Goal: Task Accomplishment & Management: Use online tool/utility

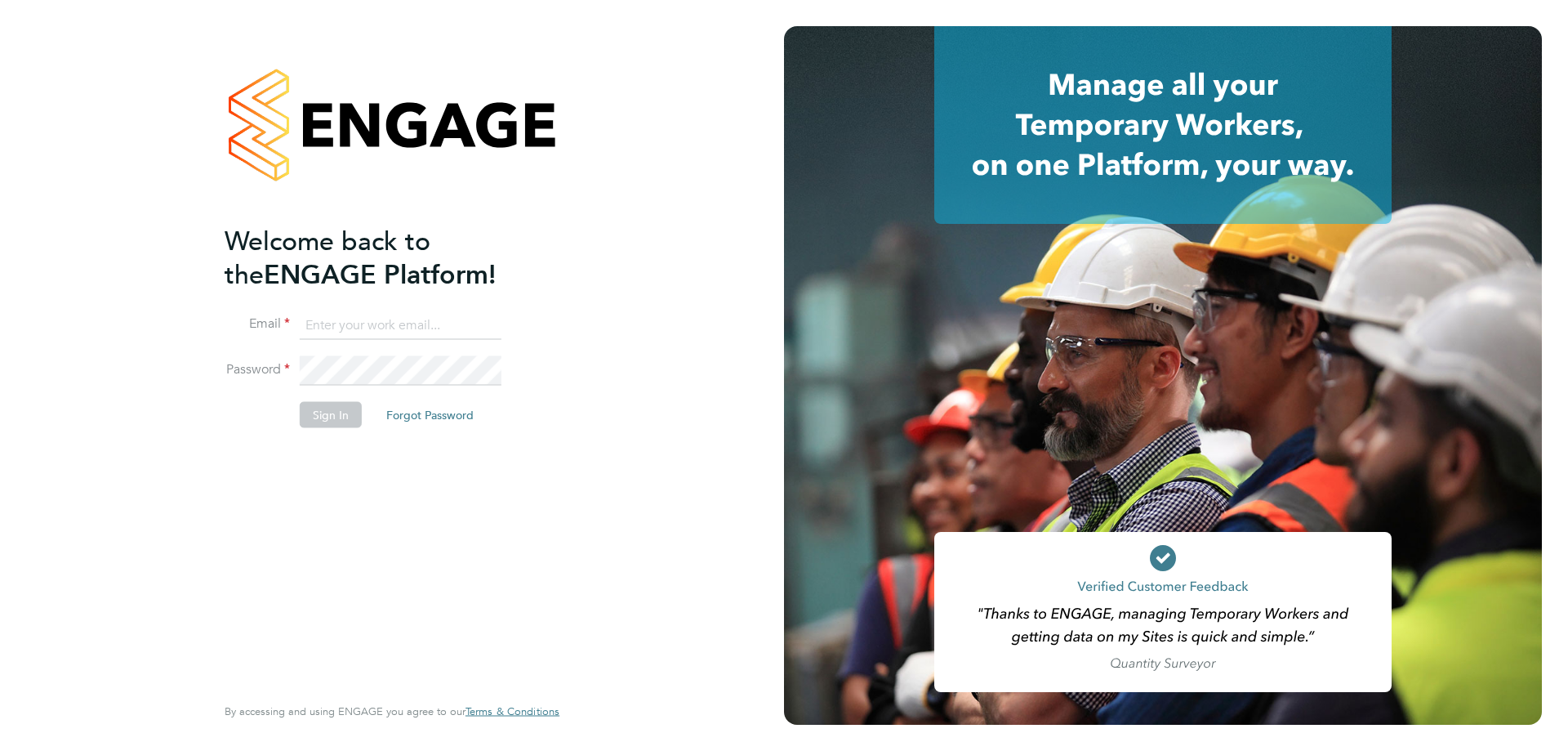
type input "d.murphy@oandb.co.uk"
click at [389, 474] on div "Welcome back to the ENGAGE Platform! Email d.murphy@oandb.co.uk Password Sign I…" at bounding box center [384, 457] width 318 height 467
click at [335, 412] on button "Sign In" at bounding box center [331, 414] width 62 height 26
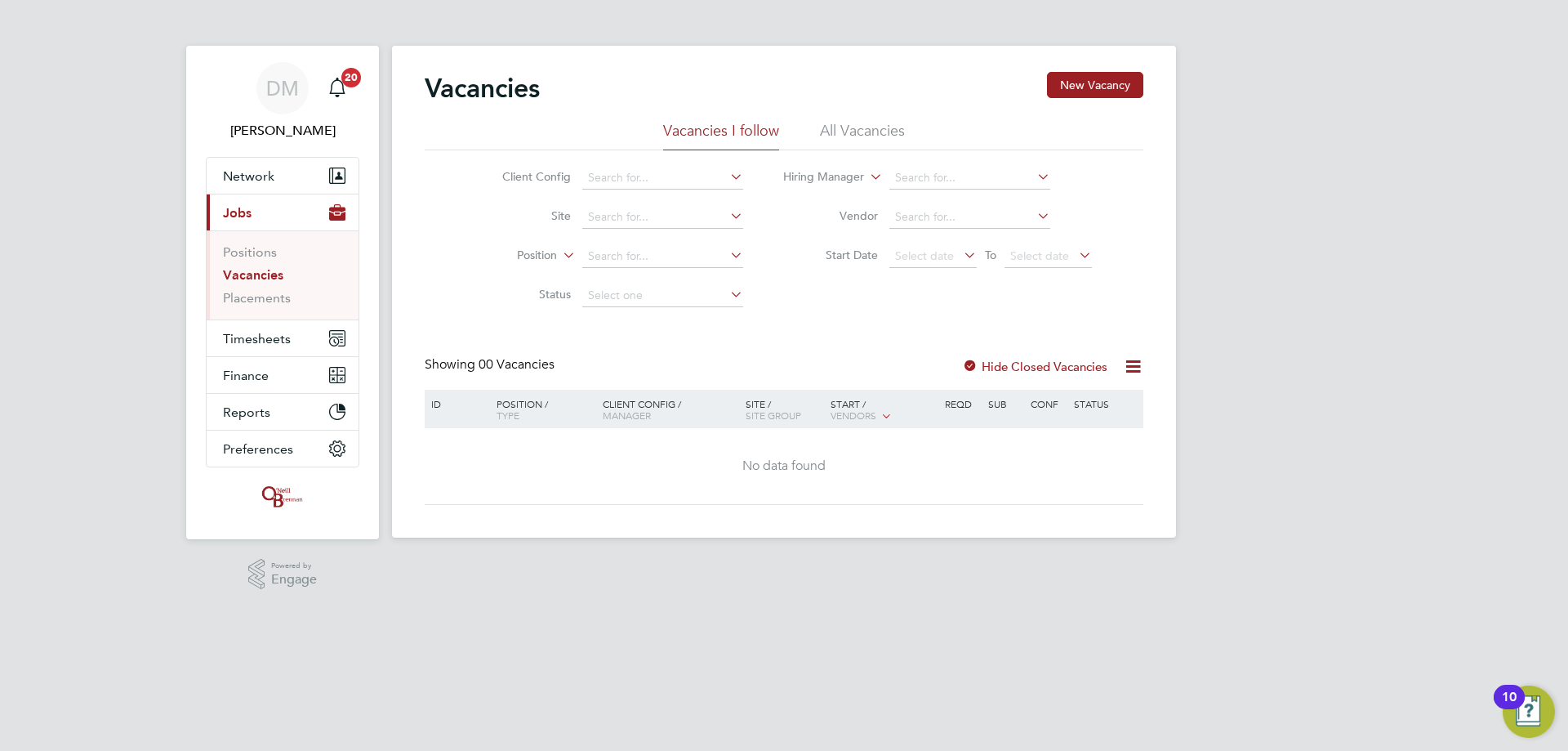
click at [97, 279] on div "DM [PERSON_NAME] Notifications 20 Applications: Network Team Members Businesses…" at bounding box center [784, 282] width 1568 height 564
click at [306, 345] on button "Timesheets" at bounding box center [283, 338] width 152 height 36
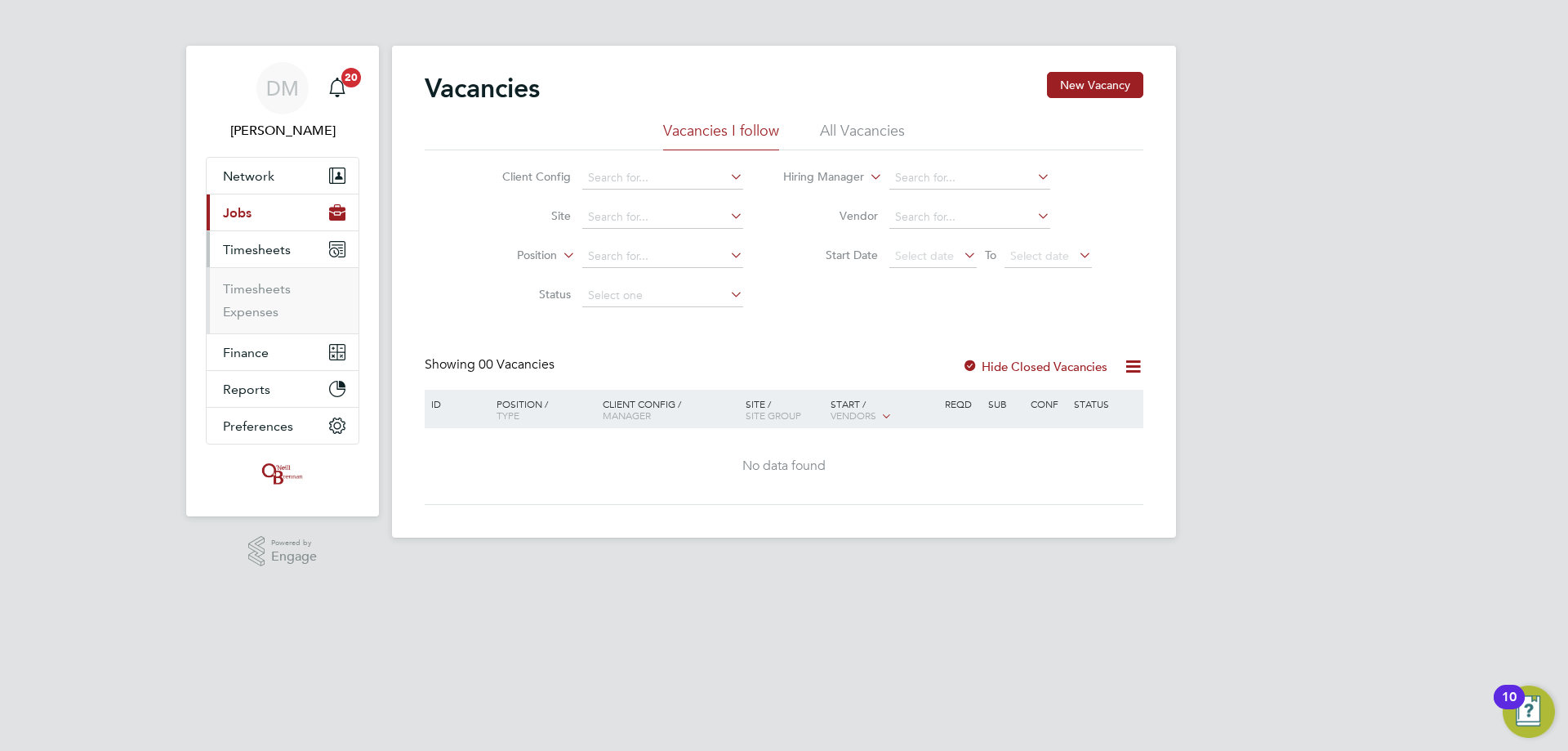
click at [259, 262] on button "Timesheets" at bounding box center [283, 248] width 152 height 36
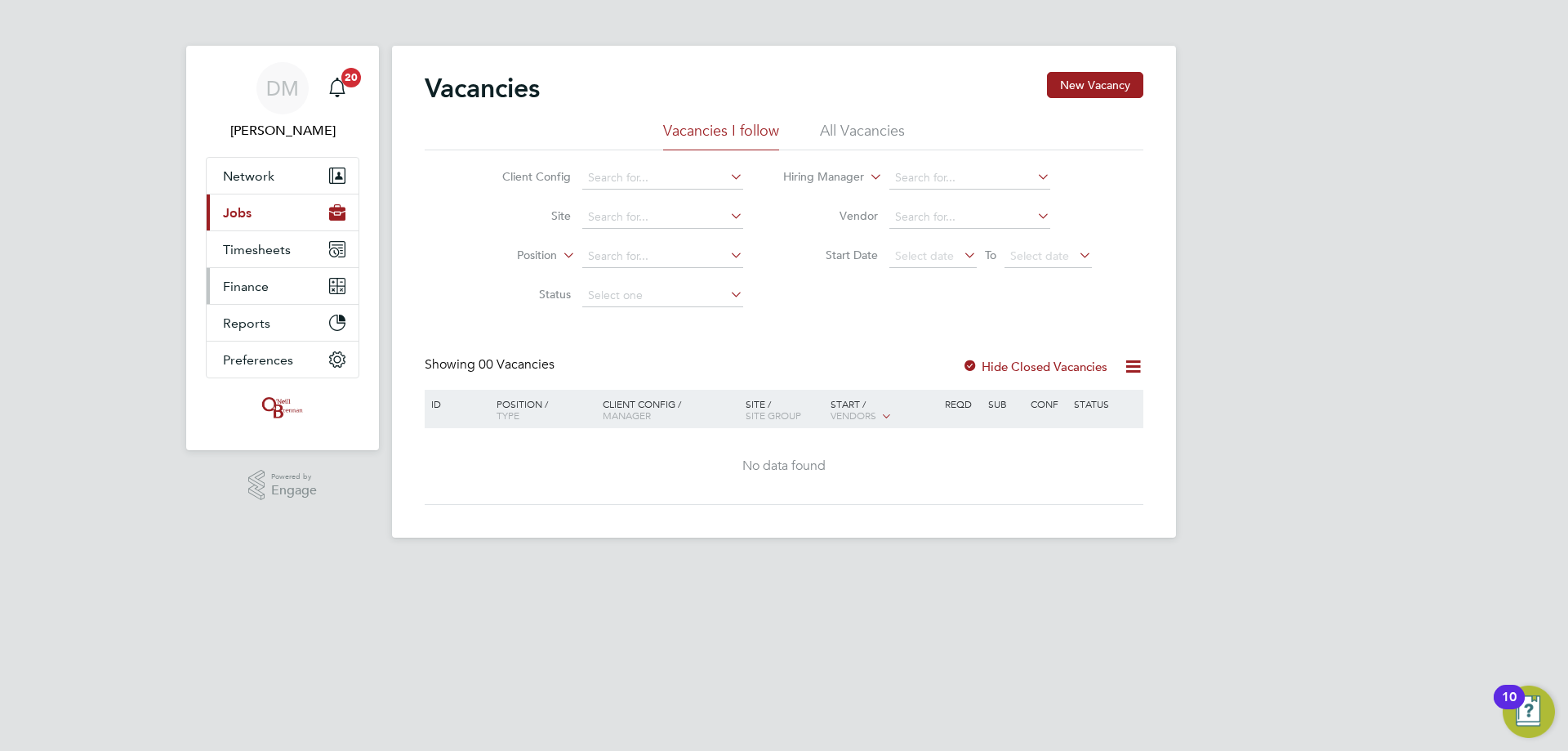
click at [266, 281] on ul "Network Team Members Businesses Sites Workers Contacts Current page: Jobs Posit…" at bounding box center [283, 268] width 154 height 222
click at [260, 263] on button "Timesheets" at bounding box center [283, 248] width 152 height 36
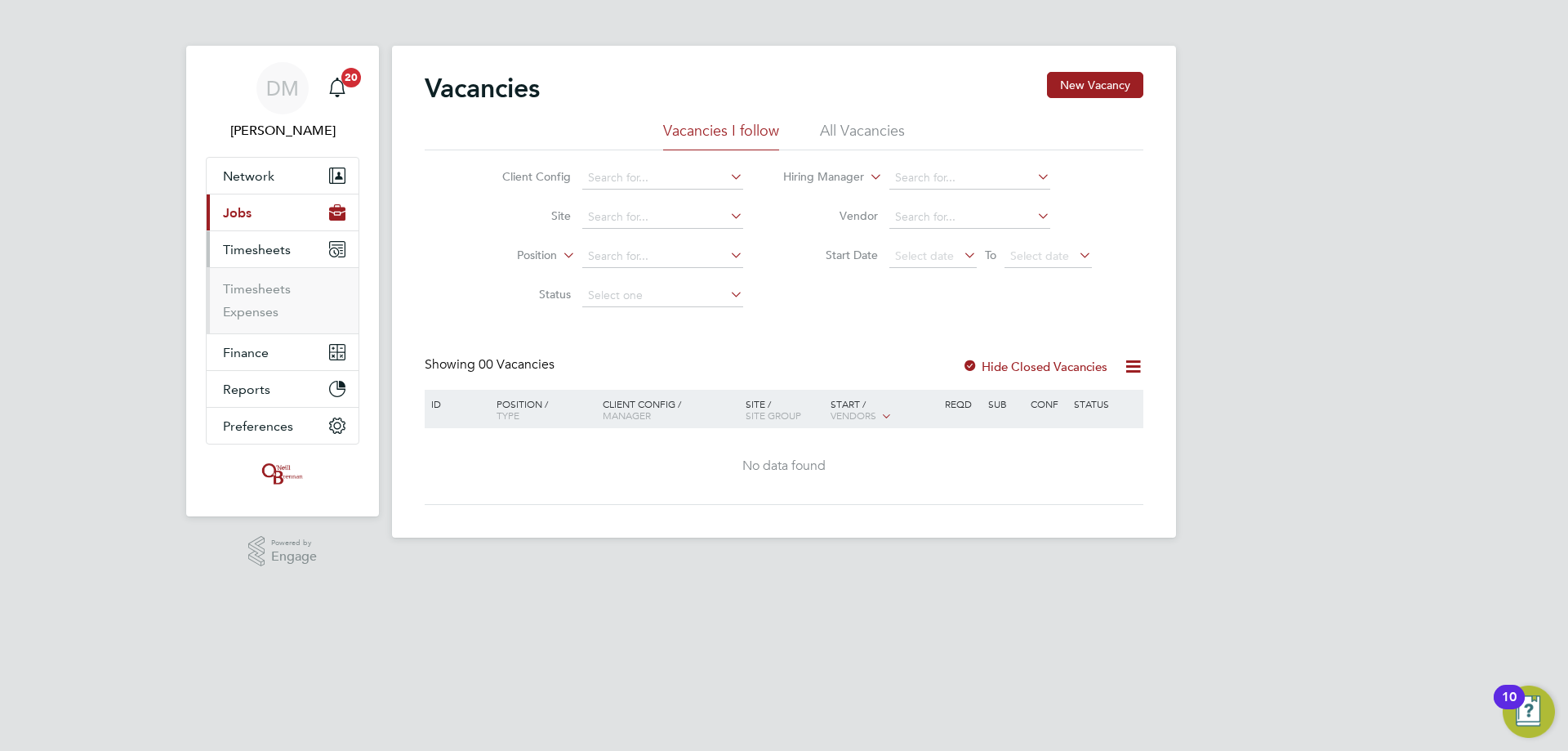
click at [257, 257] on span "Timesheets" at bounding box center [257, 249] width 68 height 16
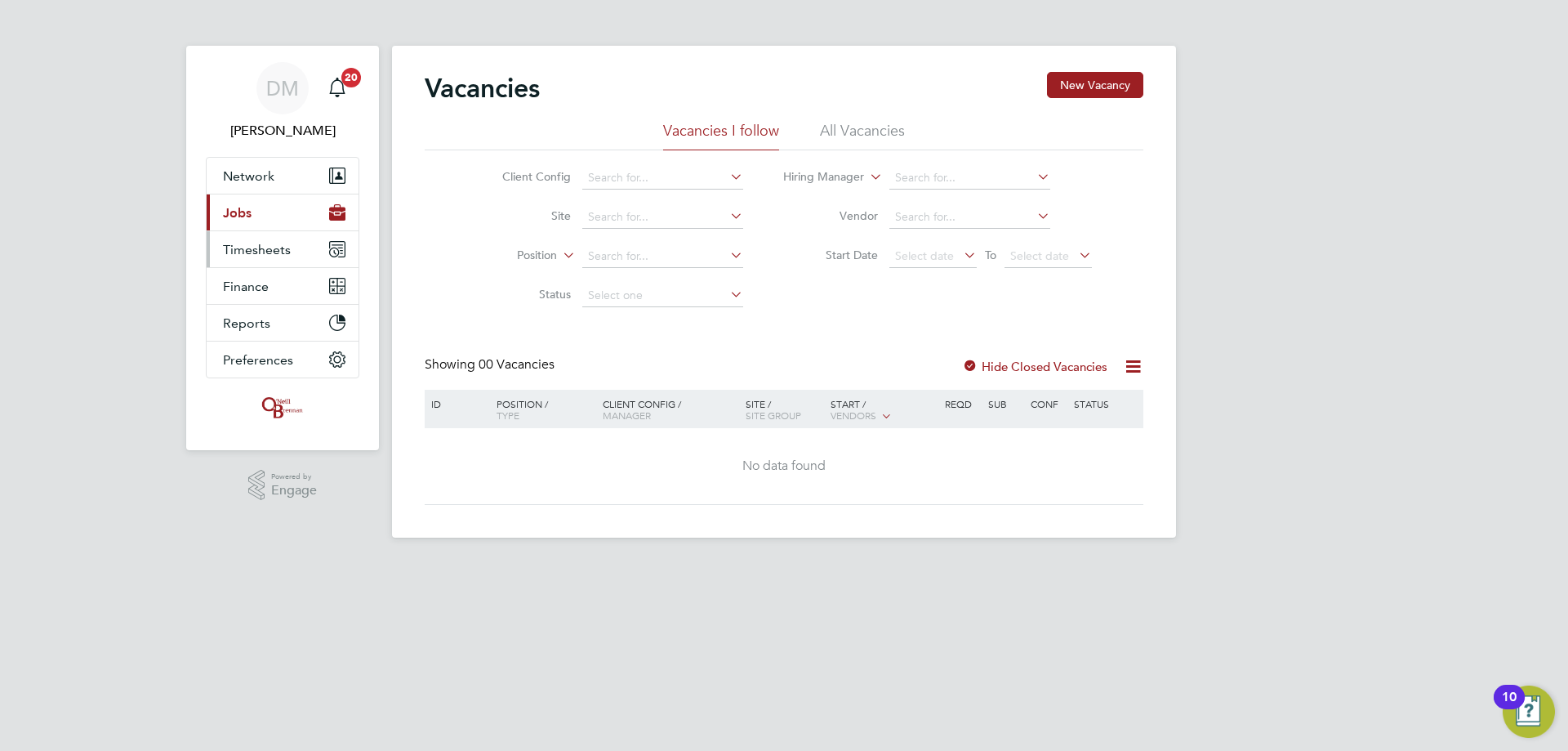
click at [260, 256] on span "Timesheets" at bounding box center [257, 249] width 68 height 16
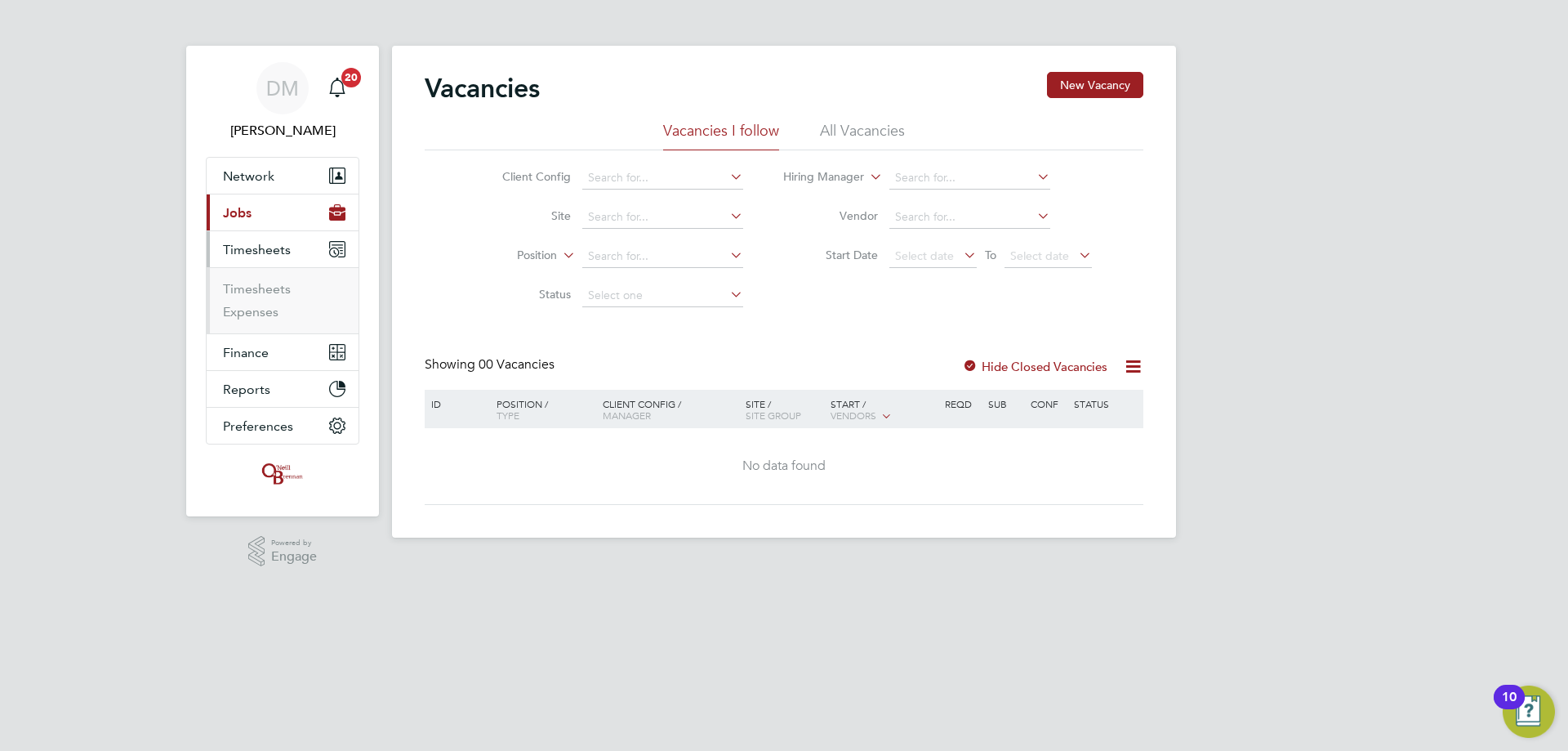
click at [232, 299] on li "Timesheets" at bounding box center [284, 292] width 123 height 23
click at [229, 295] on link "Timesheets" at bounding box center [257, 289] width 68 height 16
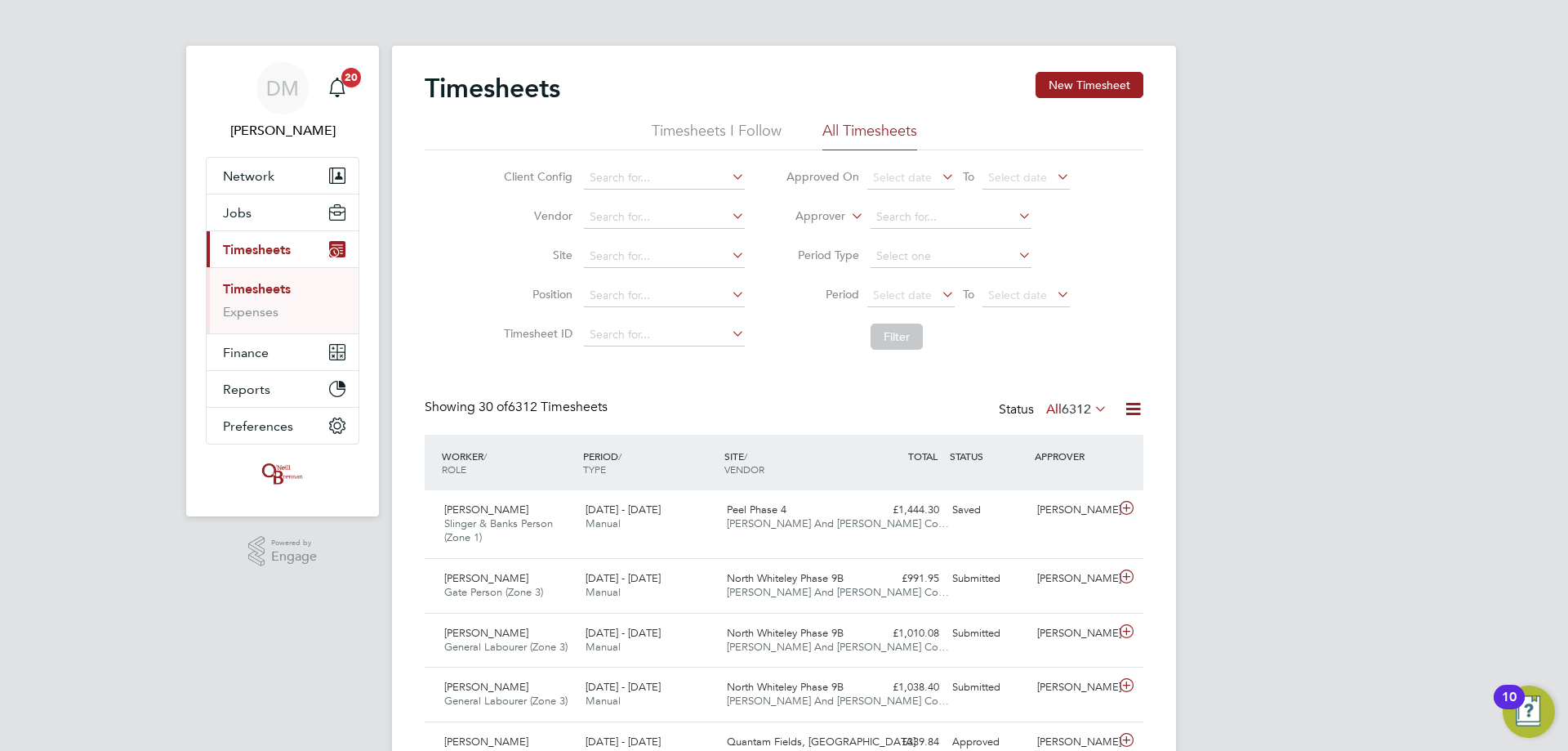
click at [519, 343] on li "Timesheet ID" at bounding box center [622, 335] width 287 height 39
click at [591, 256] on input at bounding box center [664, 256] width 160 height 23
drag, startPoint x: 601, startPoint y: 256, endPoint x: 608, endPoint y: 260, distance: 8.1
click at [601, 256] on input at bounding box center [664, 256] width 160 height 23
click at [676, 278] on li "Peel Phase 4" at bounding box center [664, 278] width 162 height 22
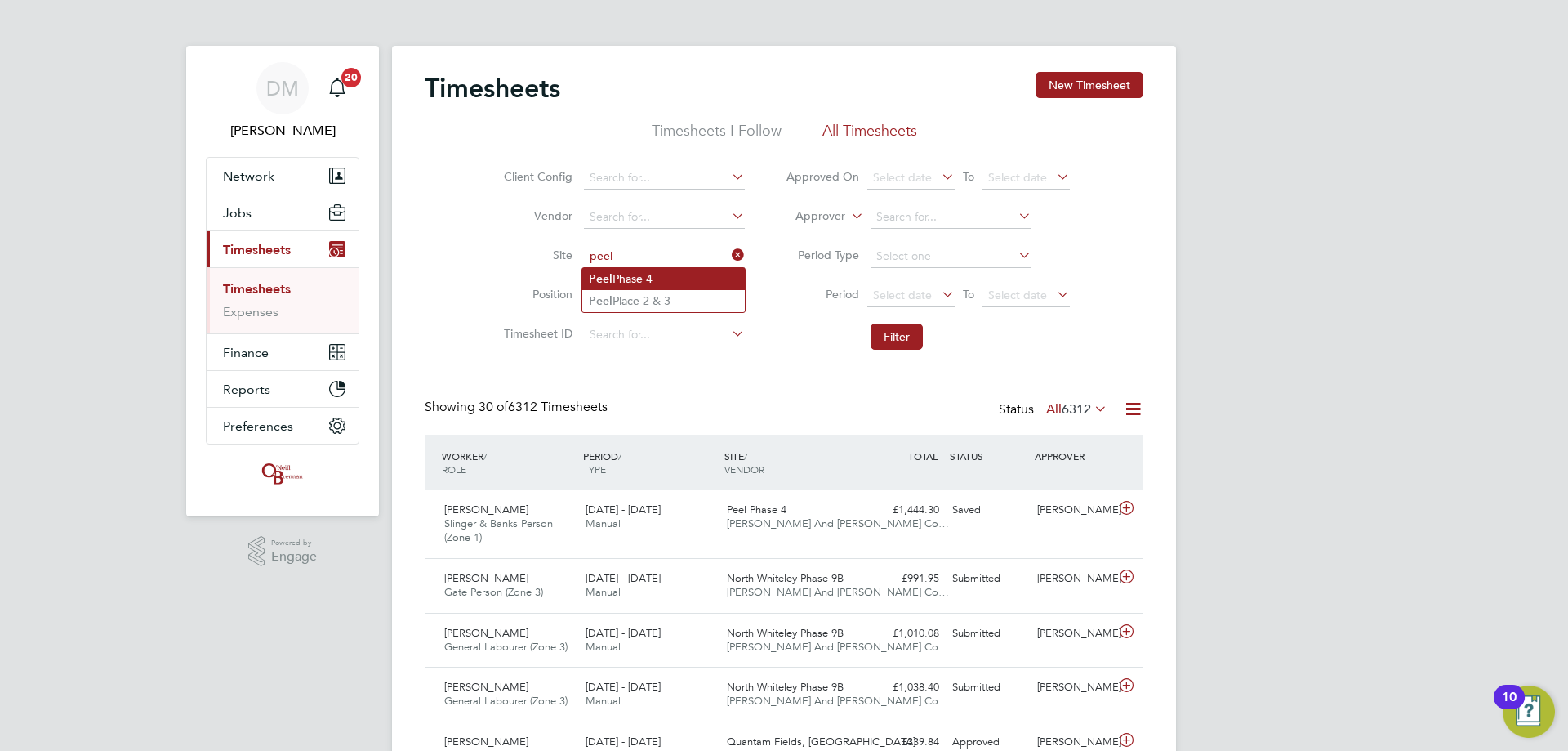
type input "Peel Phase 4"
click at [901, 338] on button "Filter" at bounding box center [896, 336] width 53 height 26
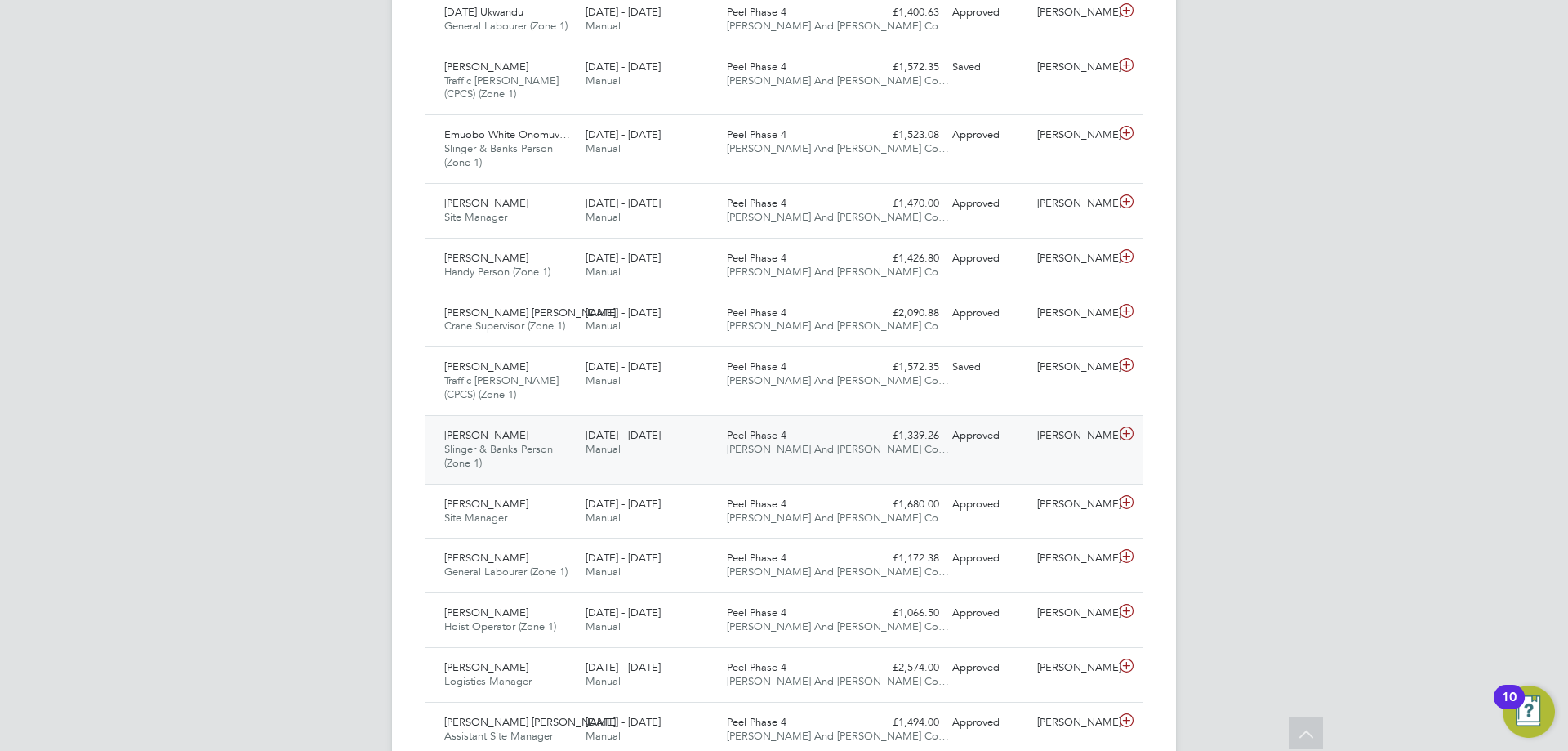
scroll to position [572, 0]
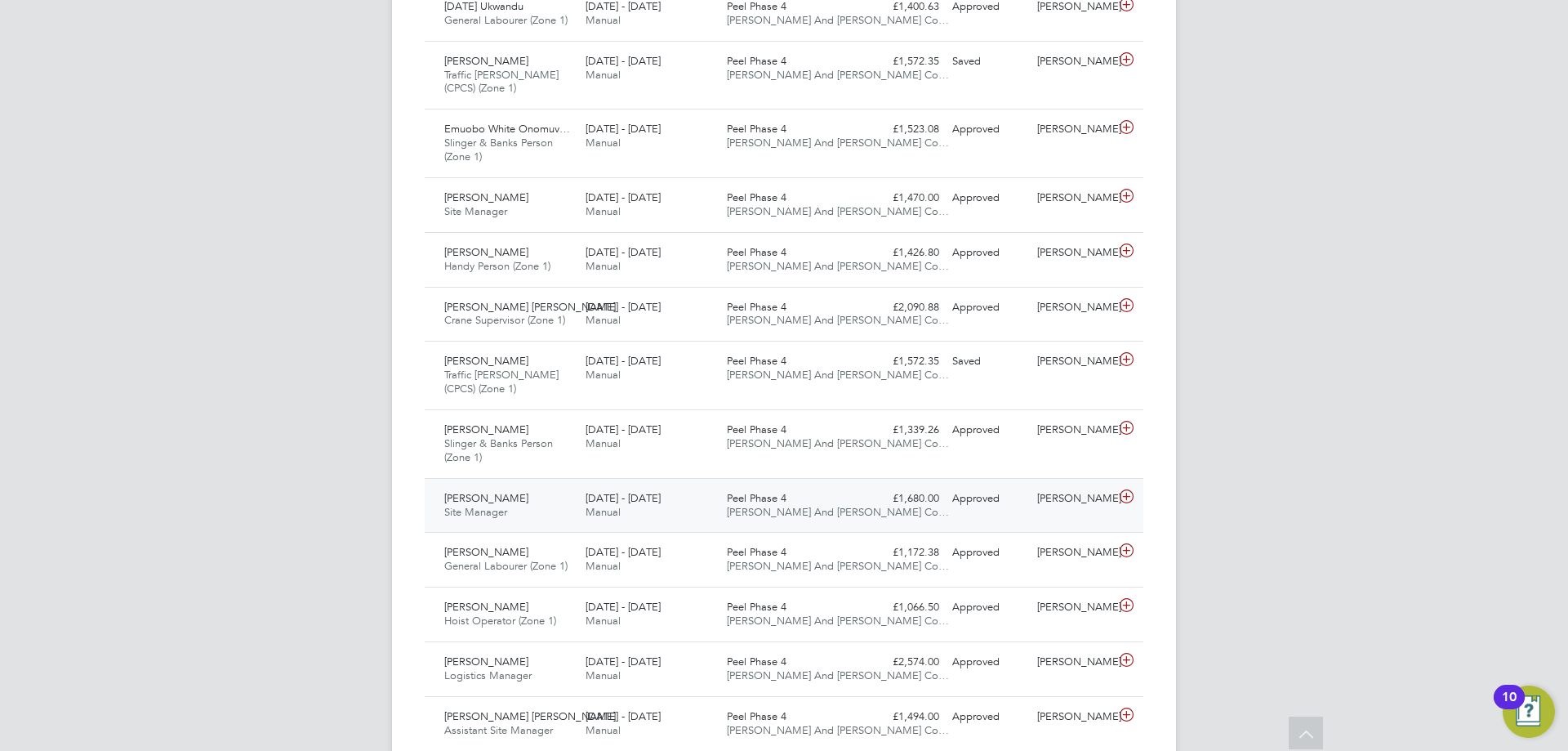
click at [695, 529] on div "Laith Alkargooli Site Manager 15 - 21 Sep 2025 15 - 21 Sep 2025 Manual Peel Pha…" at bounding box center [784, 505] width 719 height 54
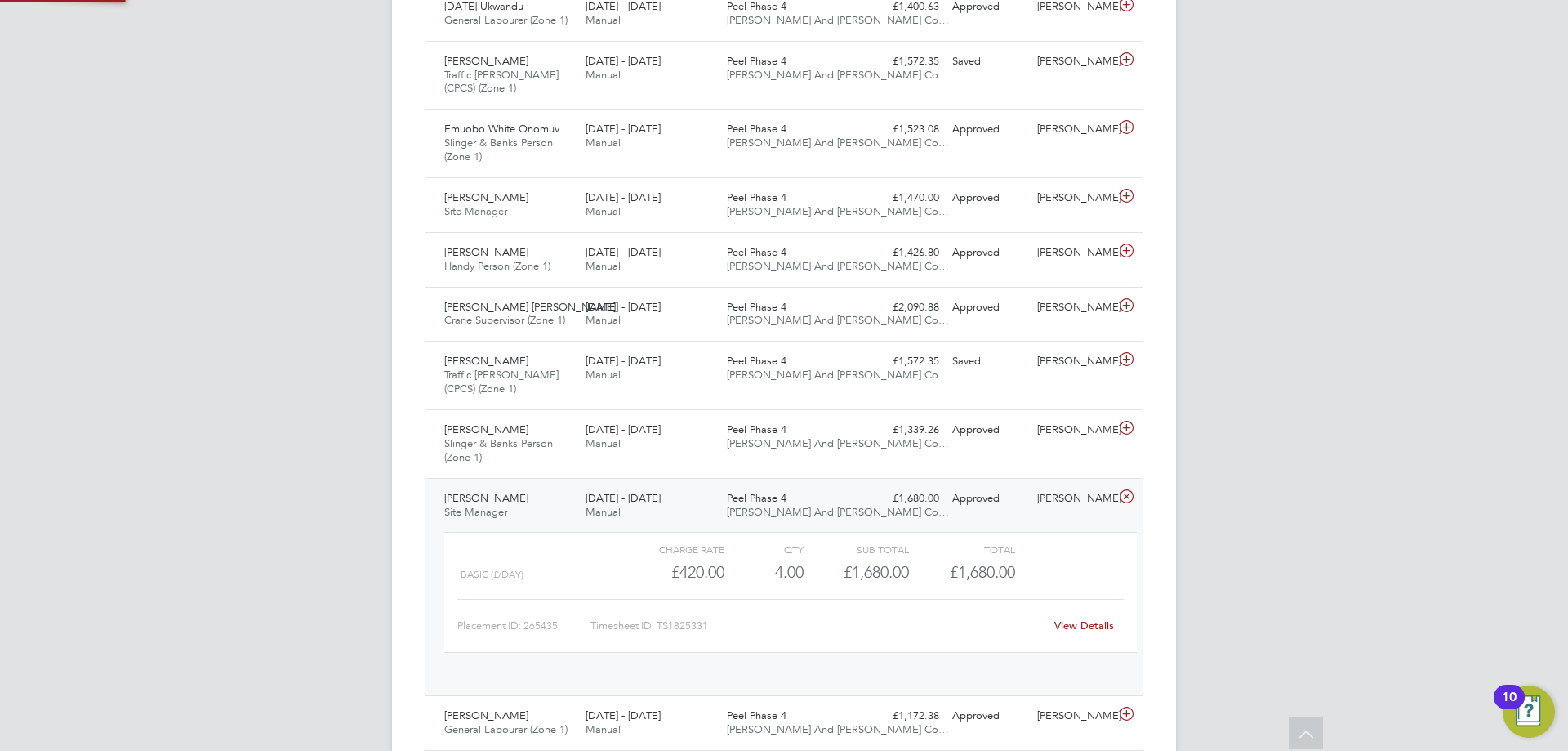
scroll to position [28, 160]
click at [644, 212] on div "15 - 21 Sep 2025 Manual" at bounding box center [649, 205] width 141 height 41
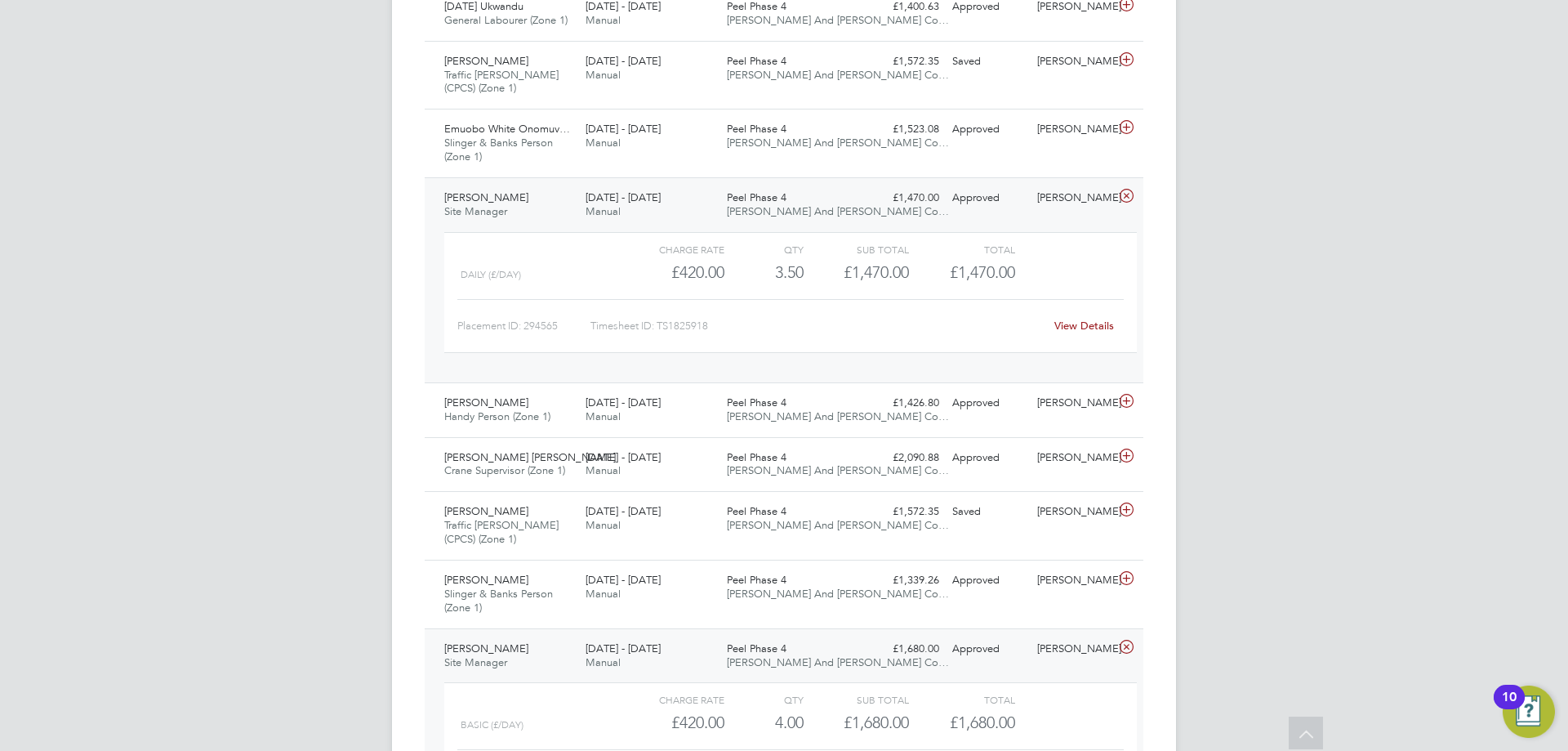
click at [644, 212] on div "15 - 21 Sep 2025 Manual" at bounding box center [649, 205] width 141 height 41
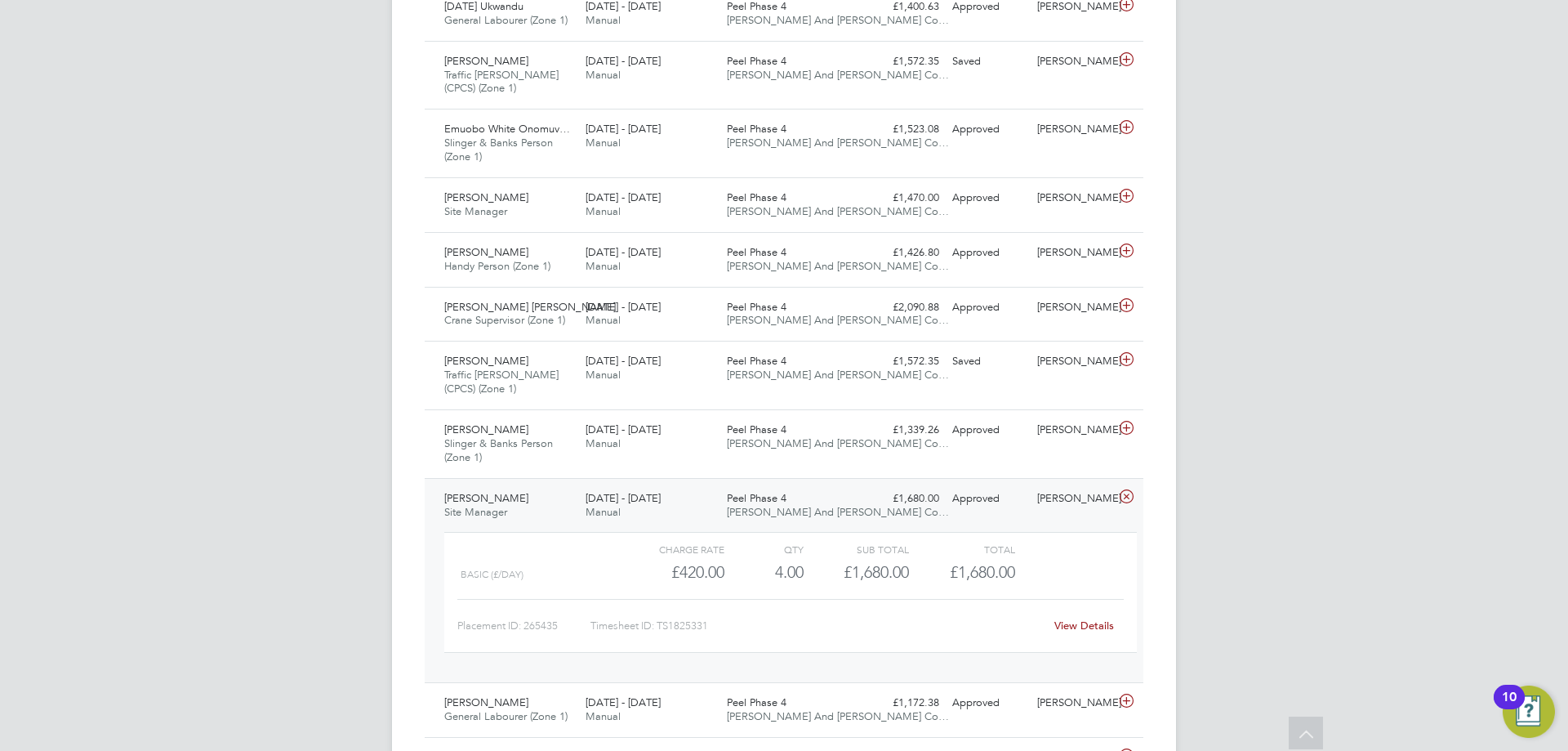
click at [708, 563] on div "£420.00" at bounding box center [672, 572] width 105 height 27
click at [683, 499] on div "15 - 21 Sep 2025 Manual" at bounding box center [649, 505] width 141 height 41
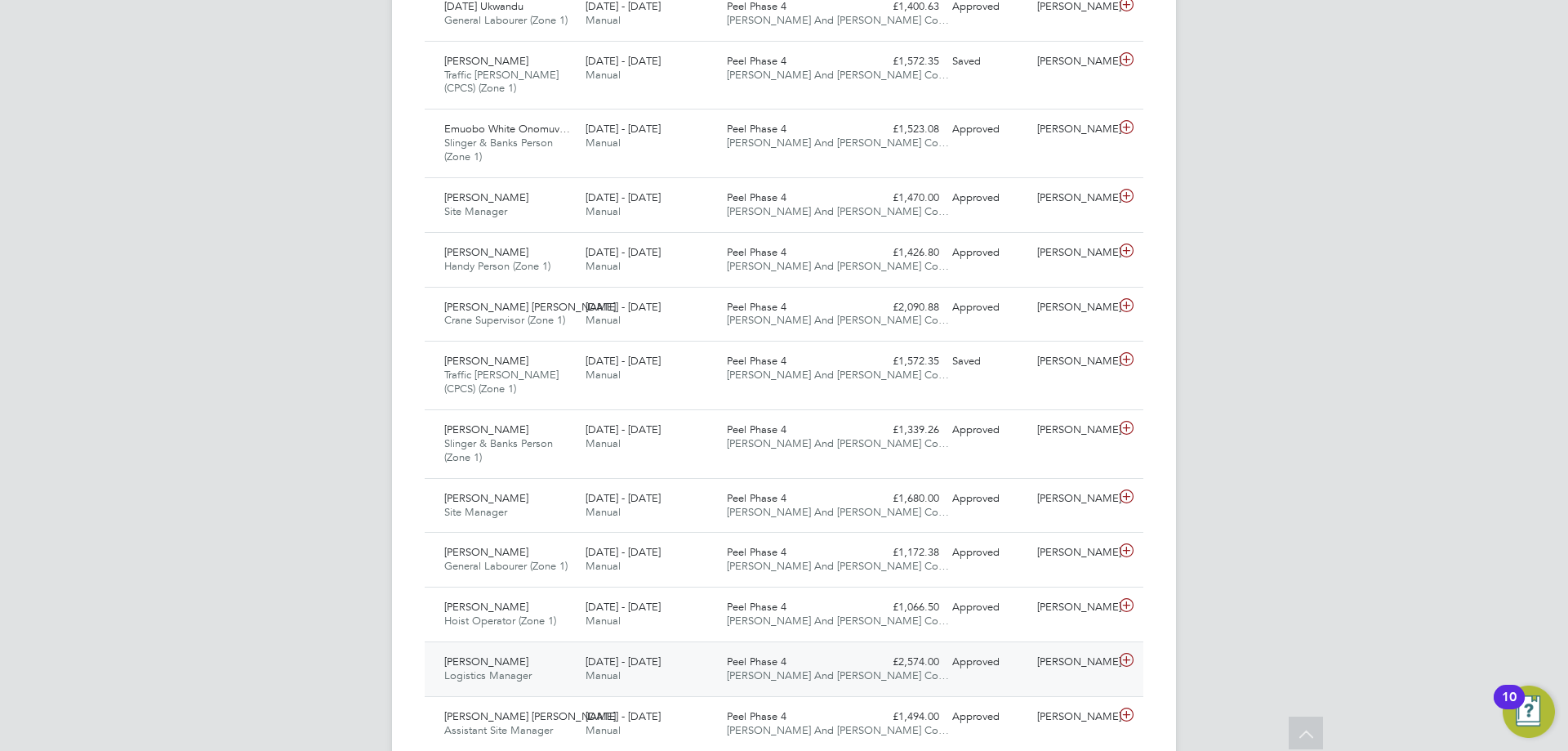
click at [736, 656] on span "Peel Phase 4" at bounding box center [756, 662] width 59 height 14
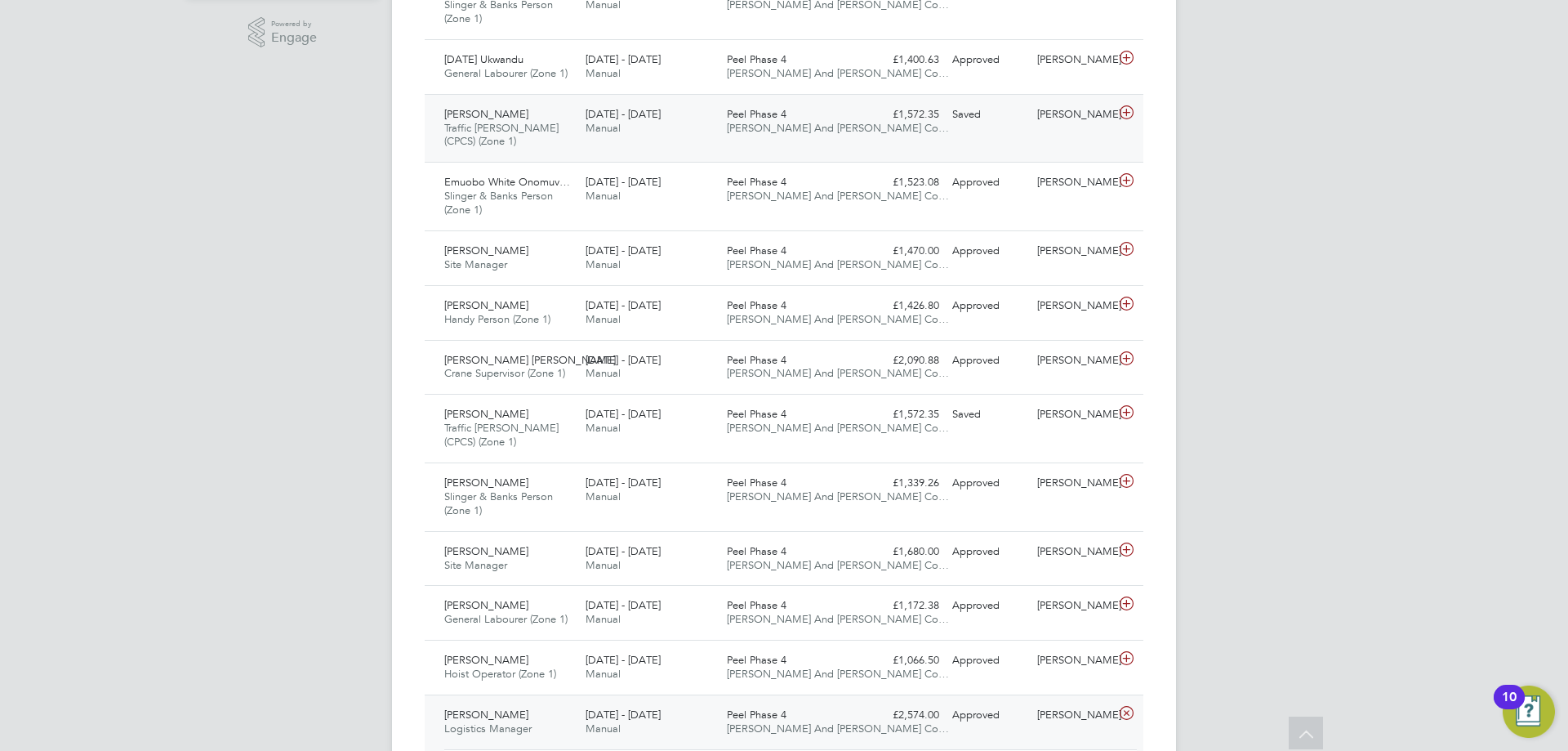
scroll to position [490, 0]
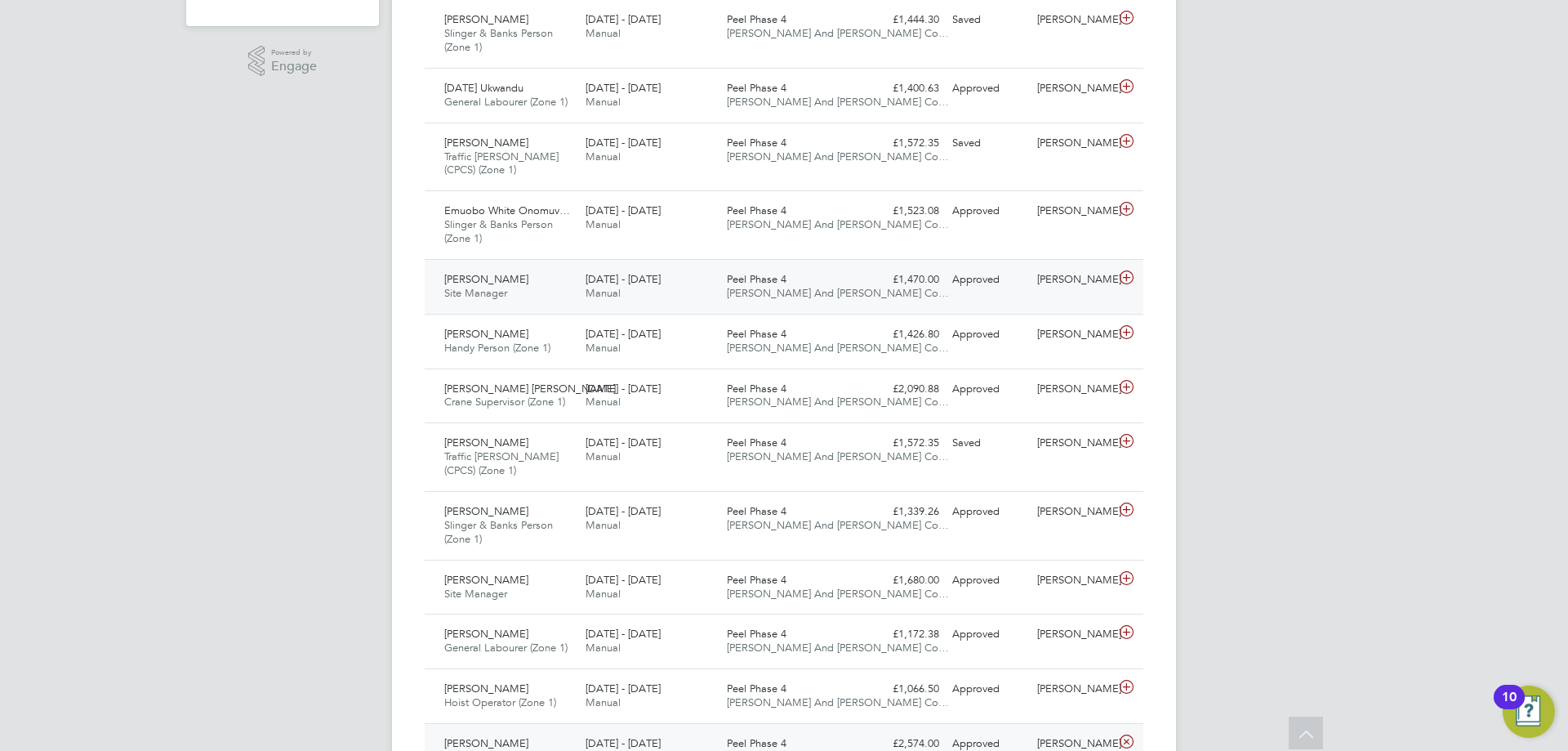
click at [567, 289] on div "Mathyramana Camillus Site Manager 15 - 21 Sep 2025" at bounding box center [508, 286] width 141 height 41
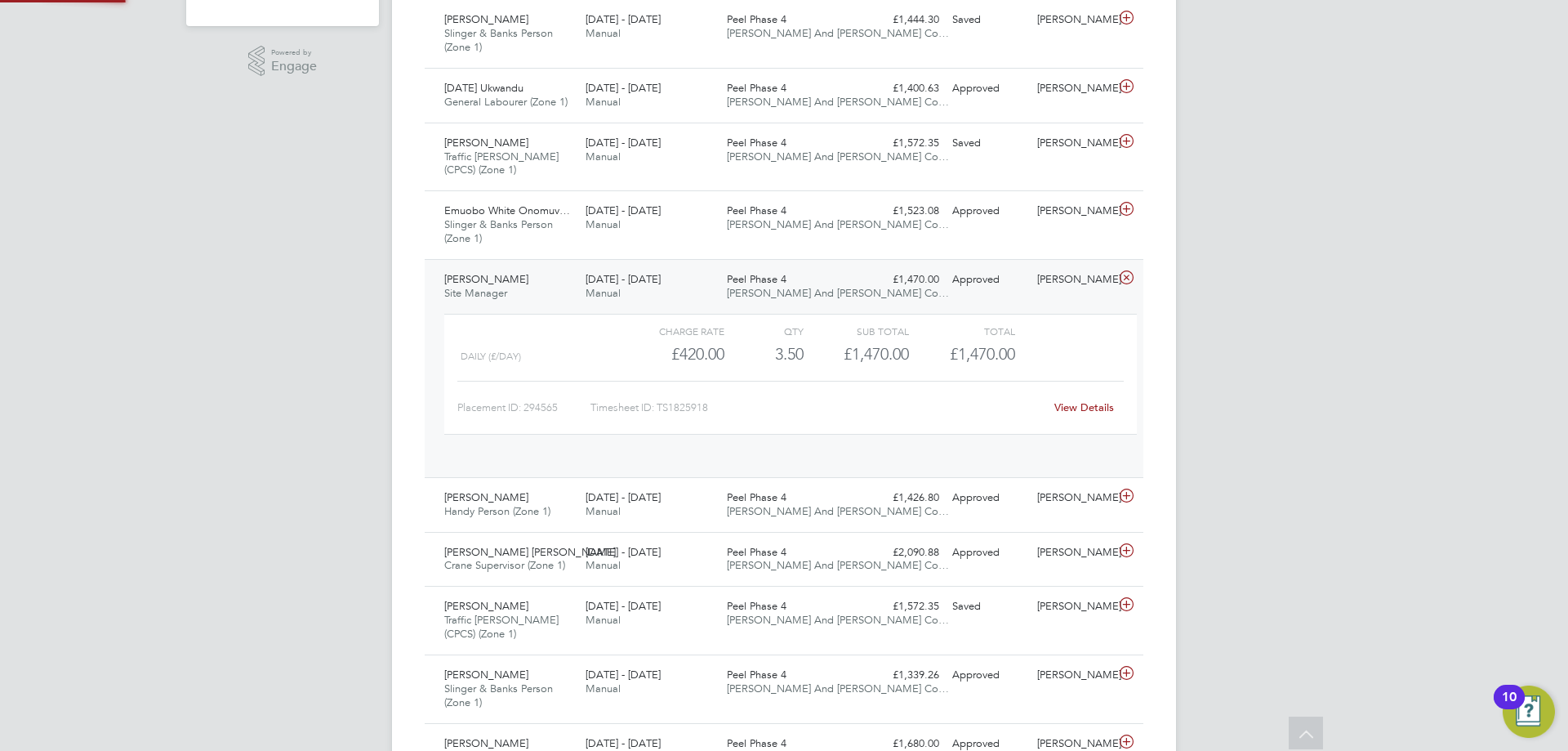
scroll to position [28, 160]
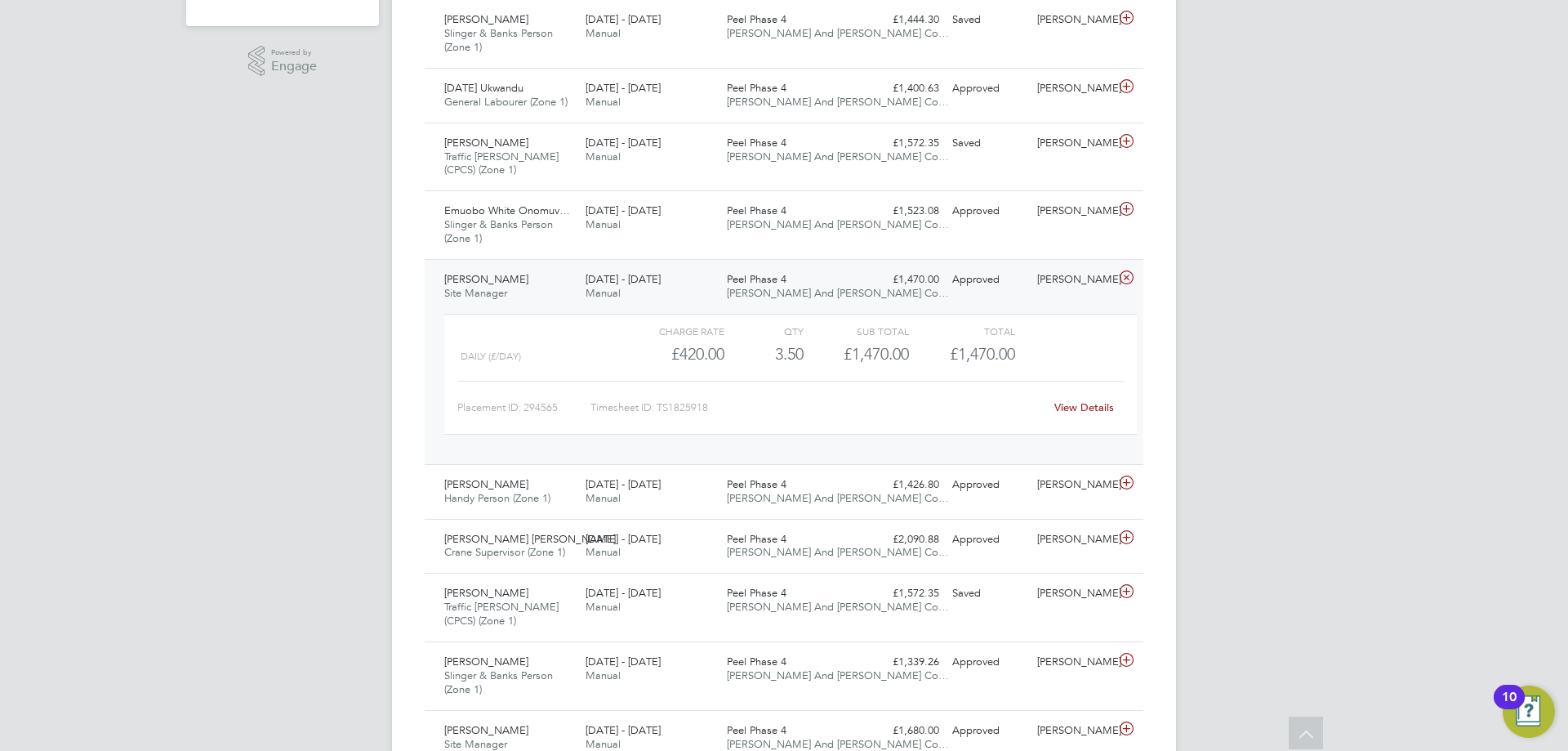
click at [1097, 416] on div "View Details" at bounding box center [1084, 407] width 80 height 26
drag, startPoint x: 1096, startPoint y: 414, endPoint x: 1090, endPoint y: 405, distance: 10.8
click at [1093, 411] on div "View Details" at bounding box center [1084, 407] width 80 height 26
click at [1090, 405] on link "View Details" at bounding box center [1083, 407] width 59 height 14
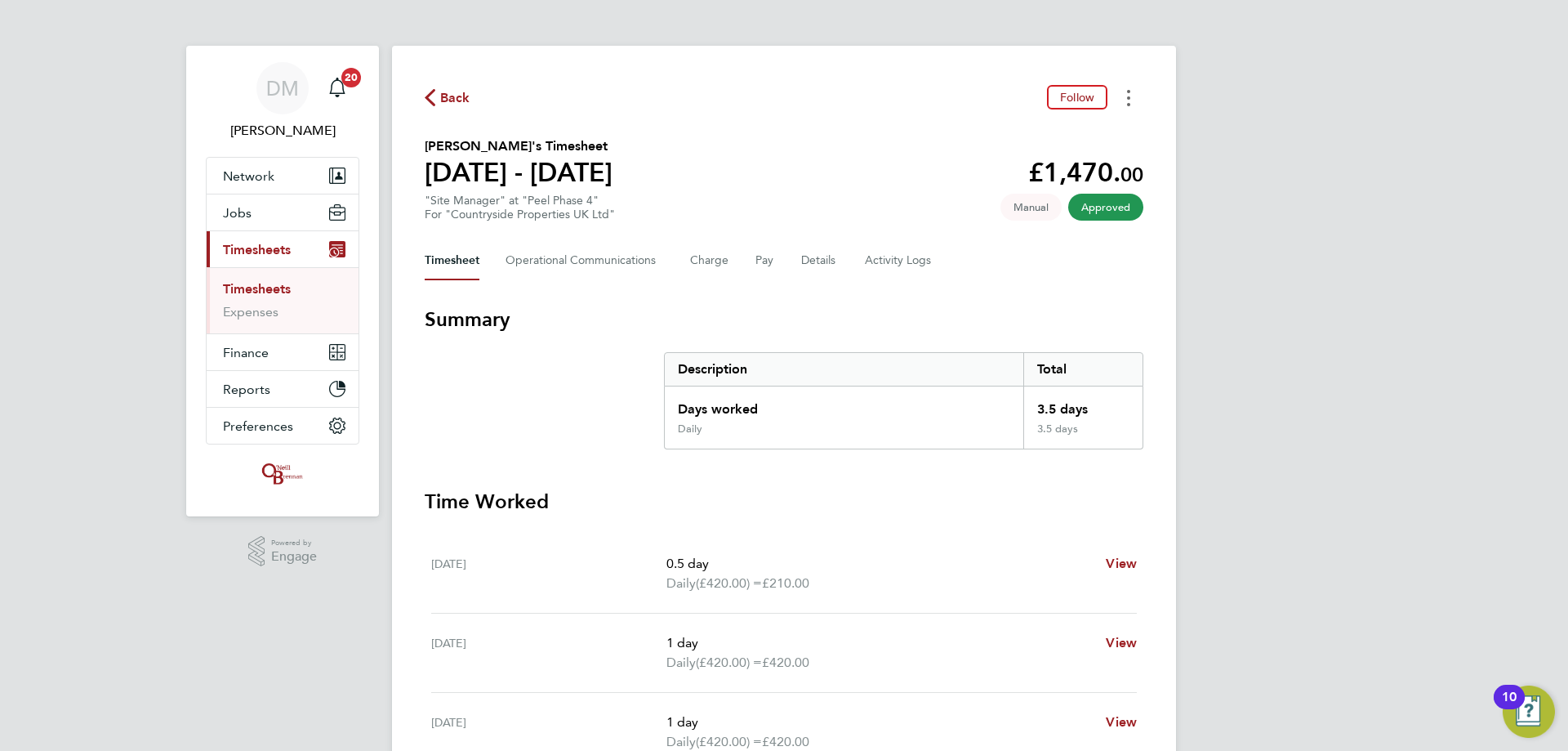
click at [1125, 105] on button "Timesheets Menu" at bounding box center [1128, 98] width 29 height 25
click at [1105, 126] on link "Download timesheet" at bounding box center [1045, 134] width 196 height 33
click at [435, 105] on icon "button" at bounding box center [430, 97] width 11 height 18
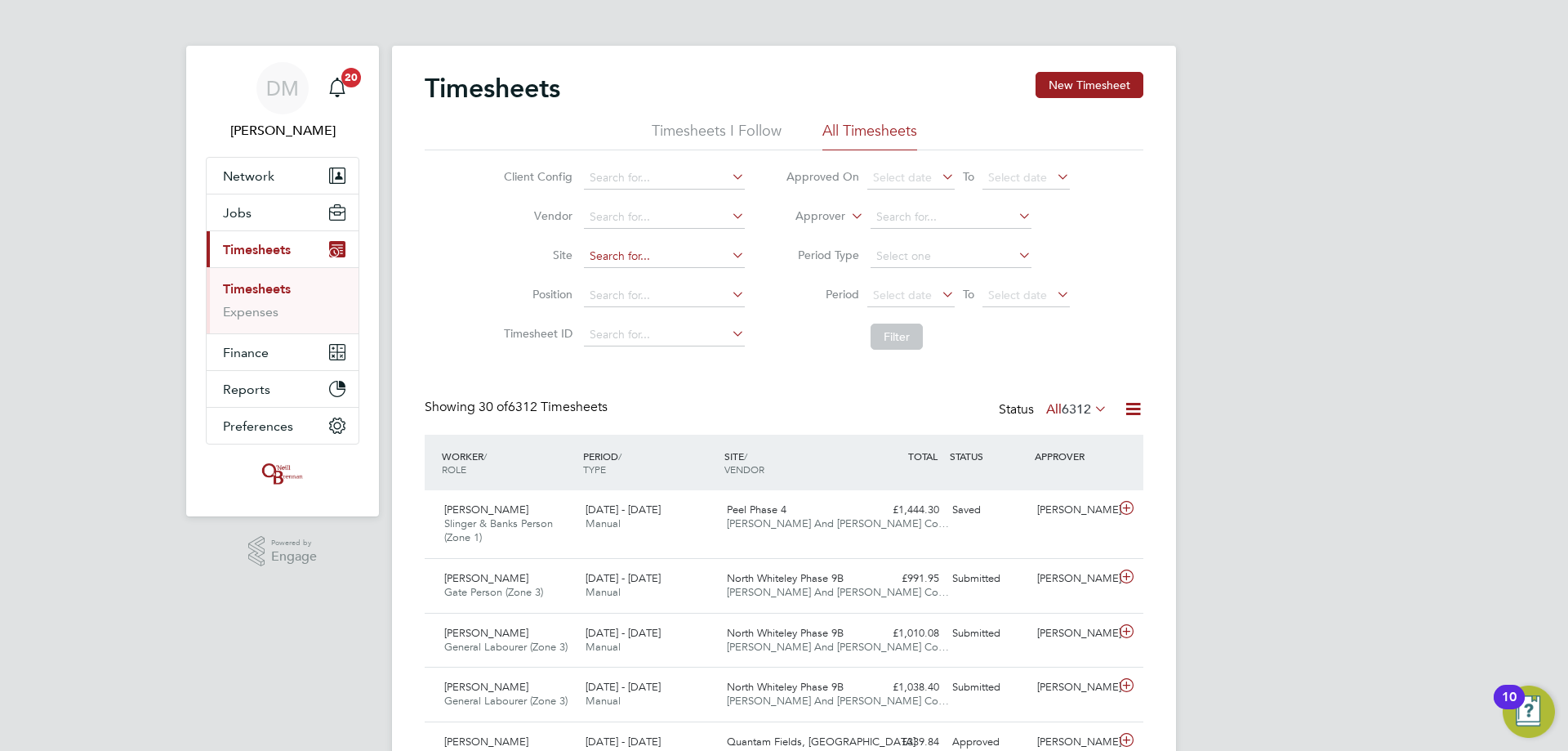
click at [664, 263] on input at bounding box center [664, 256] width 160 height 23
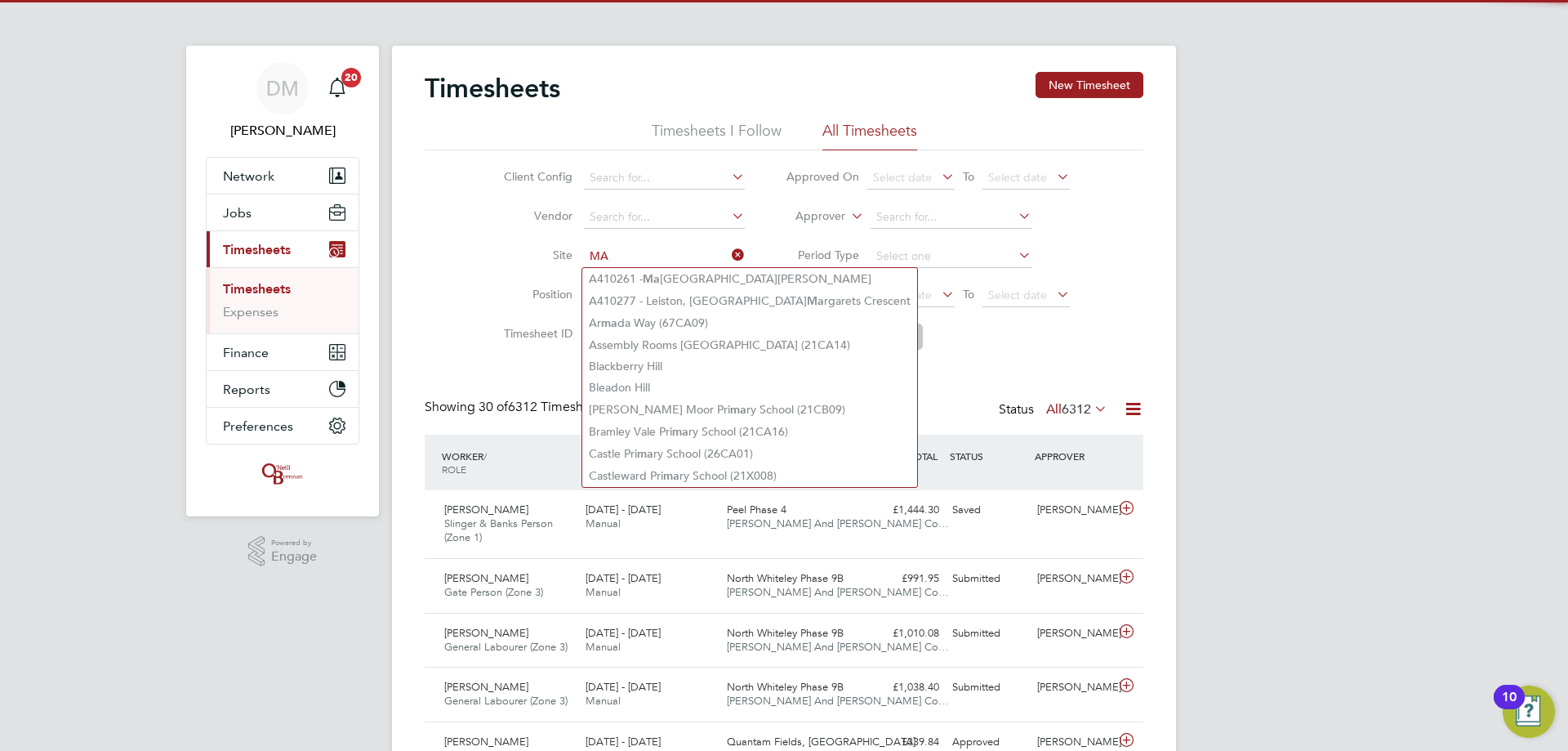
type input "M"
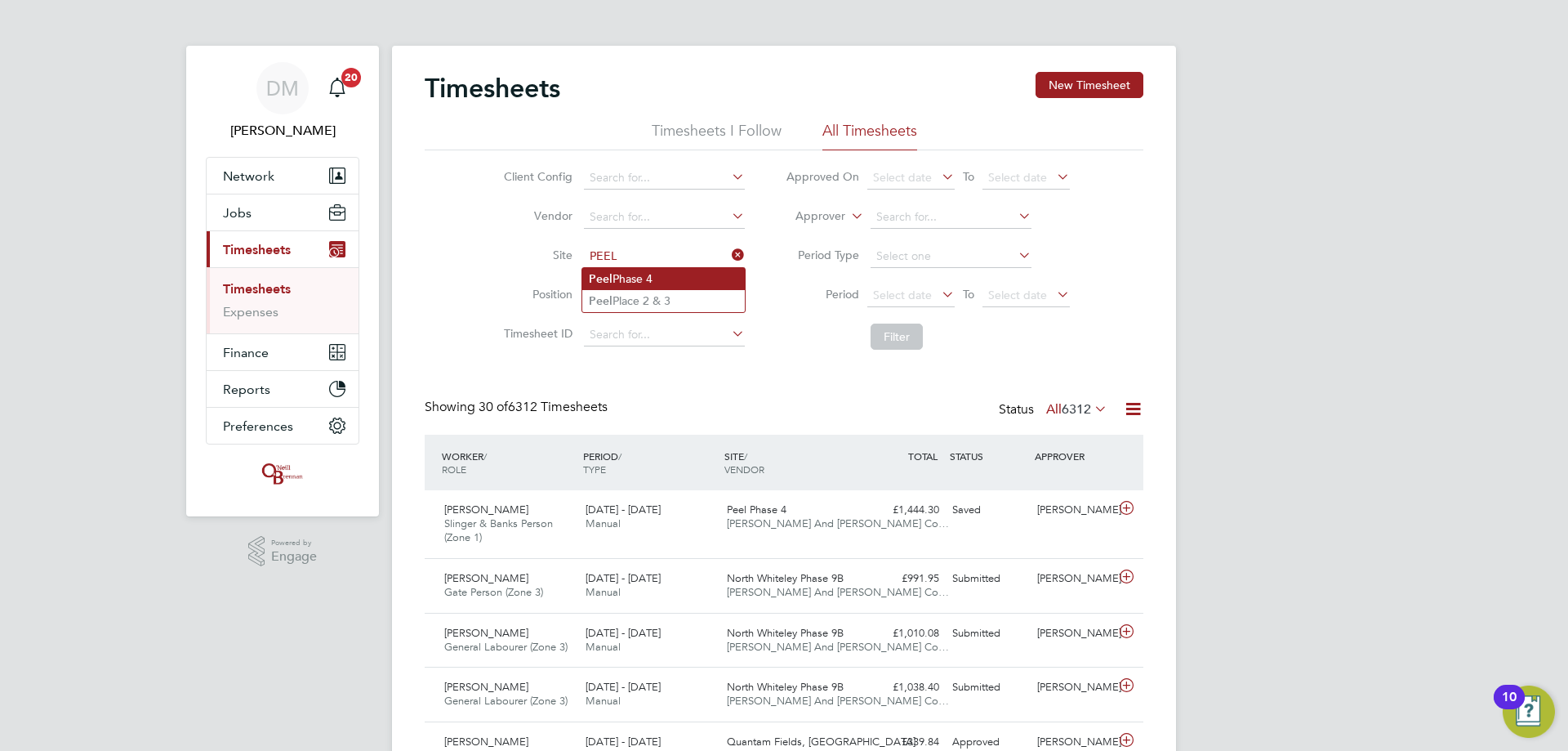
click at [631, 280] on li "Peel Phase 4" at bounding box center [664, 278] width 162 height 22
type input "Peel Phase 4"
click at [914, 343] on button "Filter" at bounding box center [896, 336] width 53 height 26
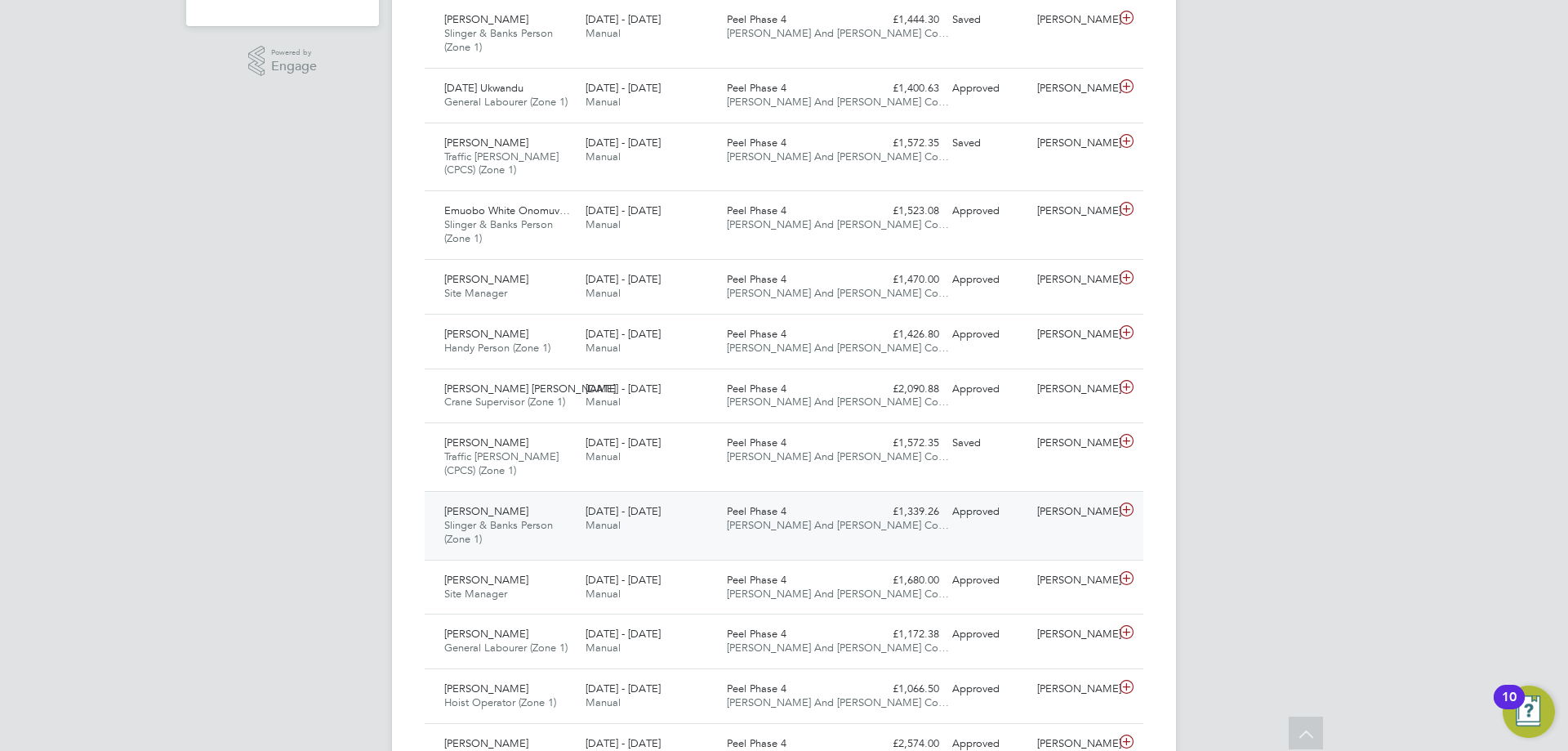
drag, startPoint x: 496, startPoint y: 482, endPoint x: 451, endPoint y: 536, distance: 70.3
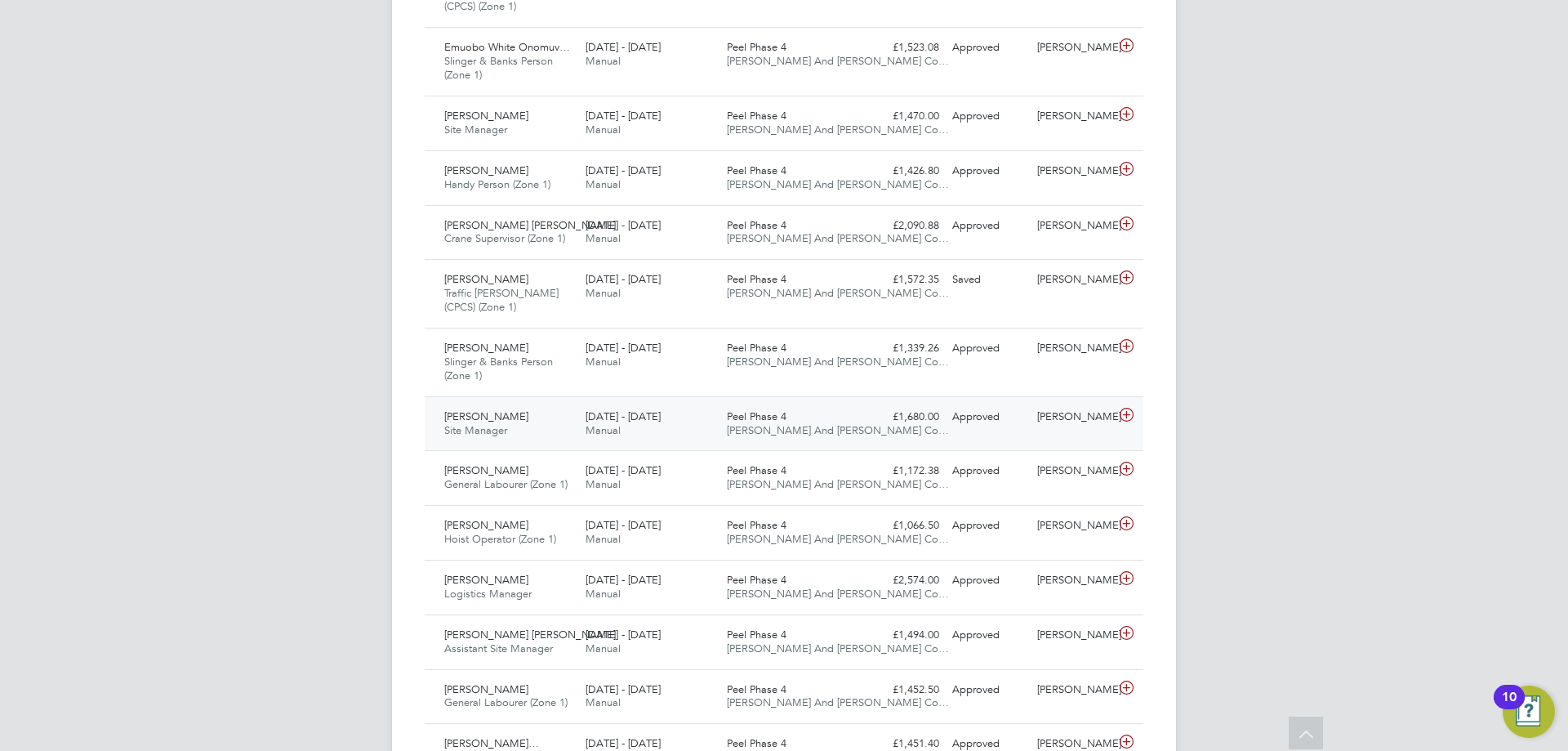
click at [491, 437] on span "Site Manager" at bounding box center [475, 430] width 63 height 14
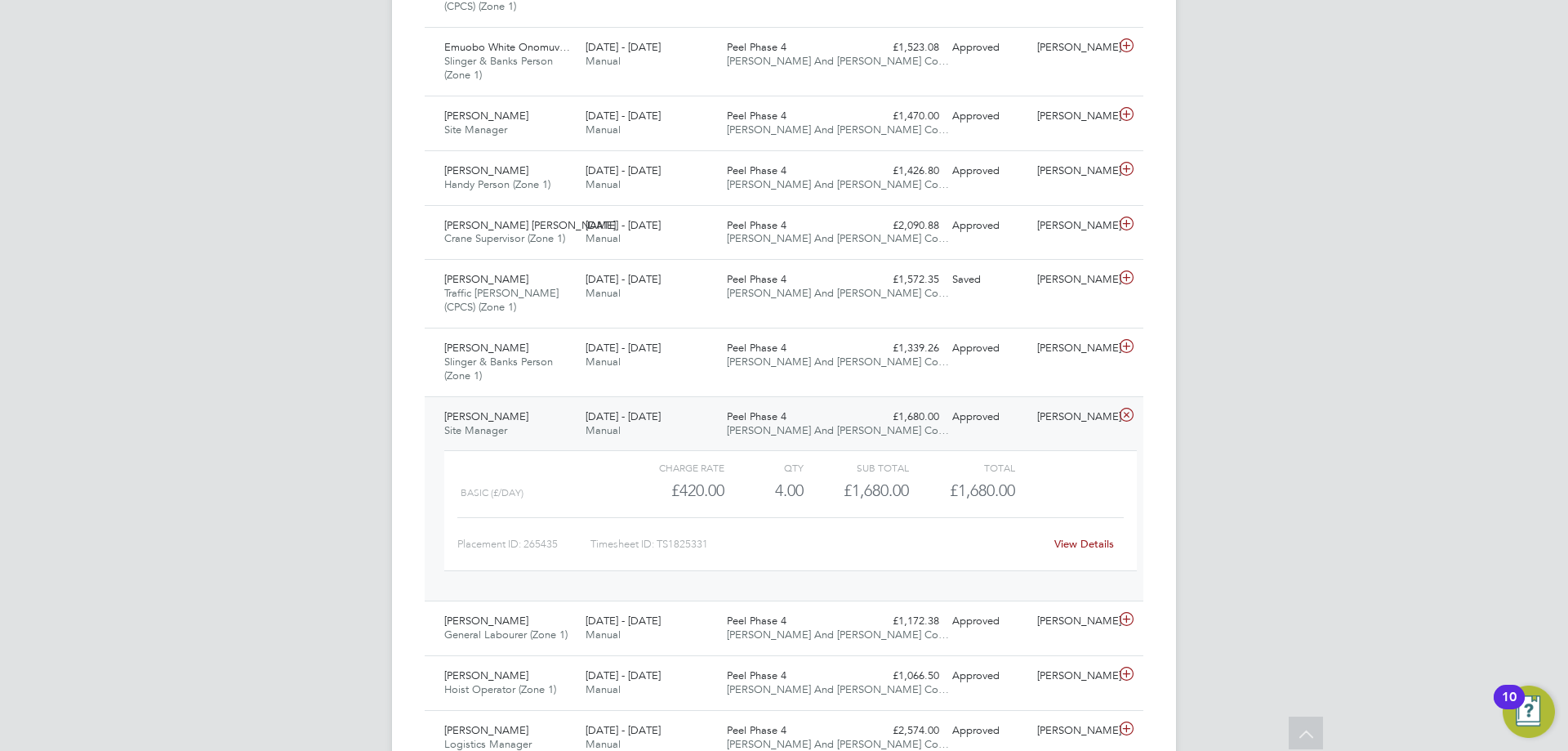
click at [1061, 540] on link "View Details" at bounding box center [1083, 544] width 59 height 14
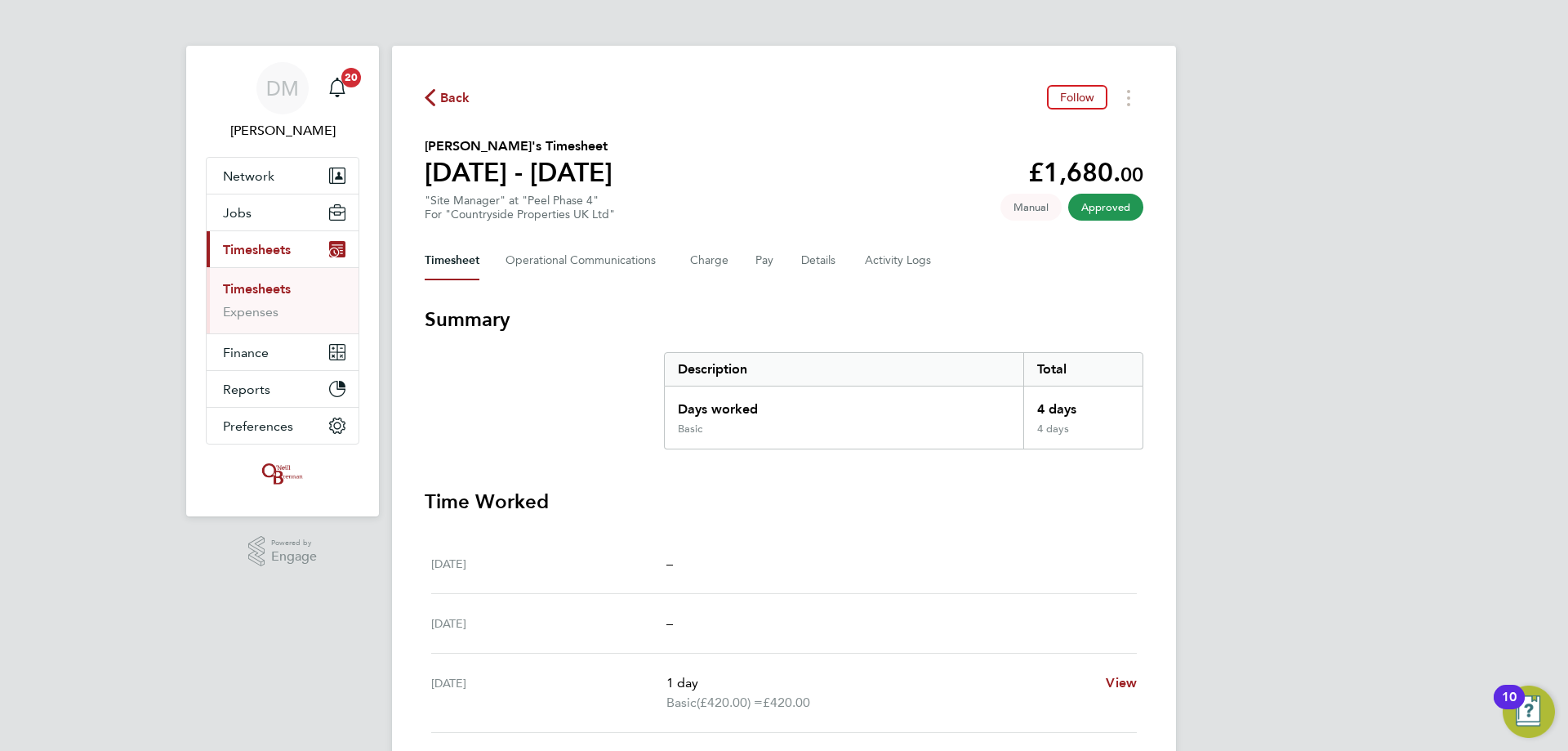
click at [1145, 92] on div "Back Follow Laith Alkargooli's Timesheet 15 - 21 Sept 2025 £1,680. 00 "Site Man…" at bounding box center [784, 597] width 784 height 1102
click at [1136, 95] on button "Timesheets Menu" at bounding box center [1128, 98] width 29 height 25
click at [1107, 130] on link "Download timesheet" at bounding box center [1045, 134] width 196 height 33
click at [423, 97] on div "Back Follow Laith Alkargooli's Timesheet 15 - 21 Sept 2025 £1,680. 00 "Site Man…" at bounding box center [784, 597] width 784 height 1102
click at [263, 280] on ul "Timesheets Expenses" at bounding box center [283, 299] width 152 height 66
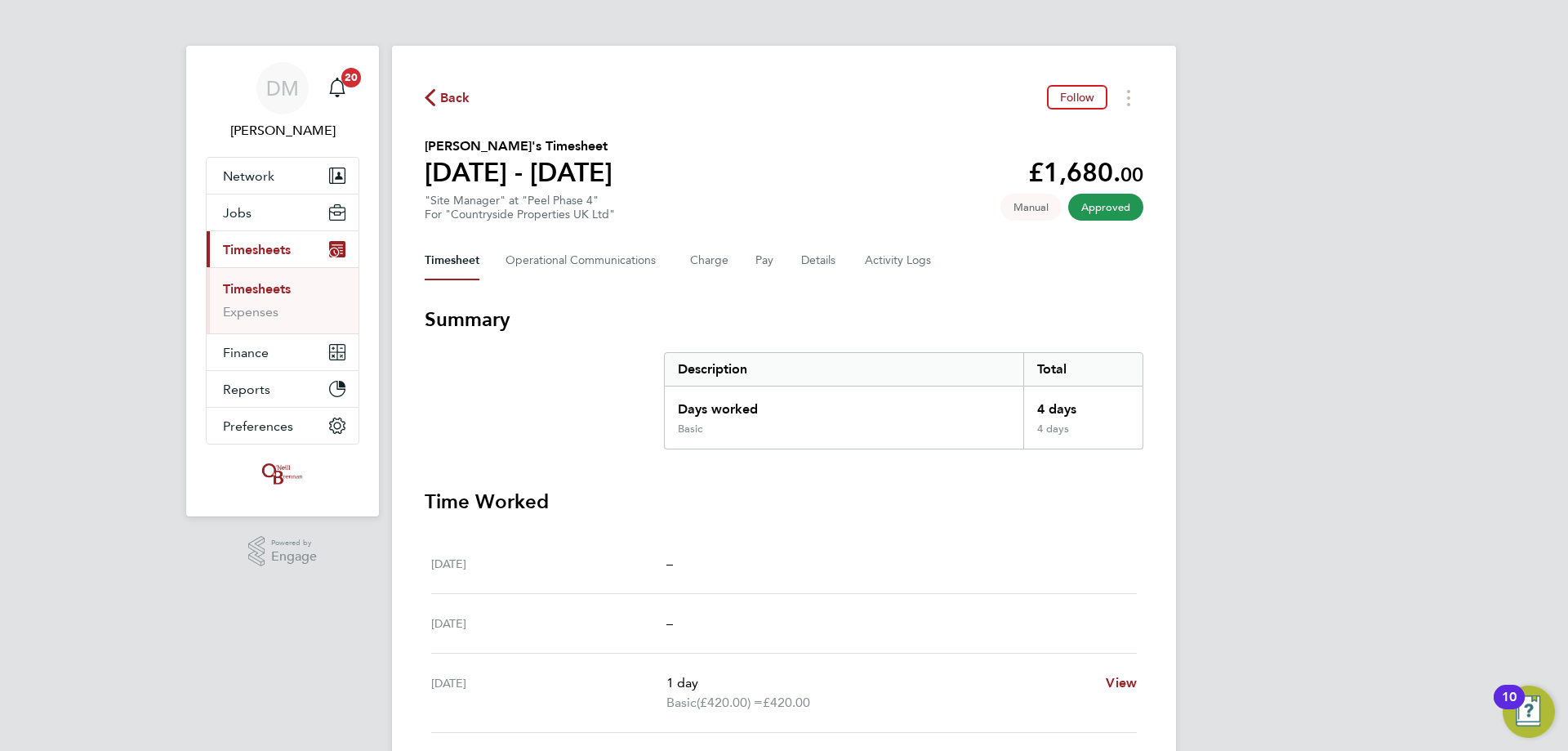
click at [263, 280] on ul "Timesheets Expenses" at bounding box center [283, 299] width 152 height 66
click at [271, 286] on link "Timesheets" at bounding box center [257, 289] width 68 height 16
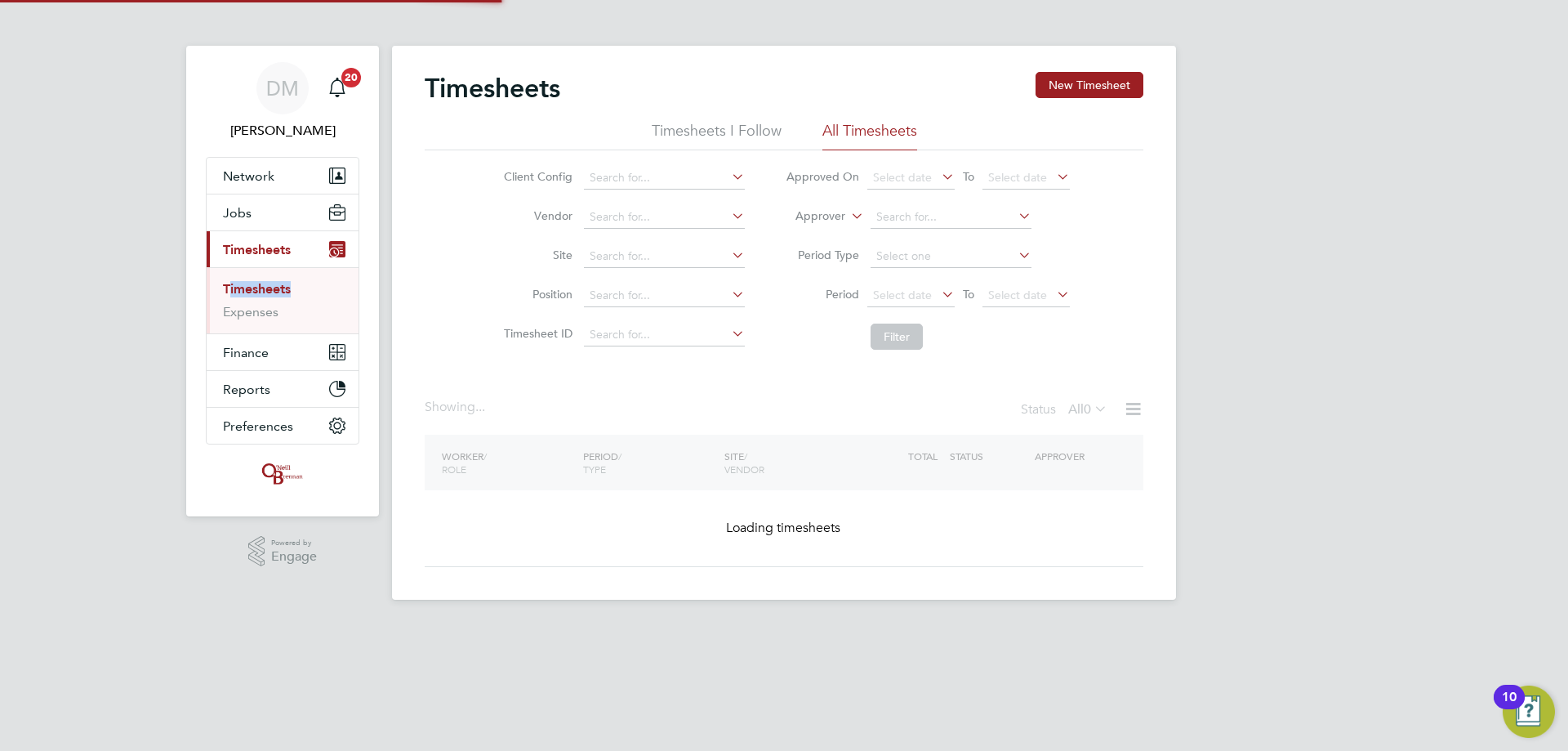
click at [271, 286] on link "Timesheets" at bounding box center [257, 289] width 68 height 16
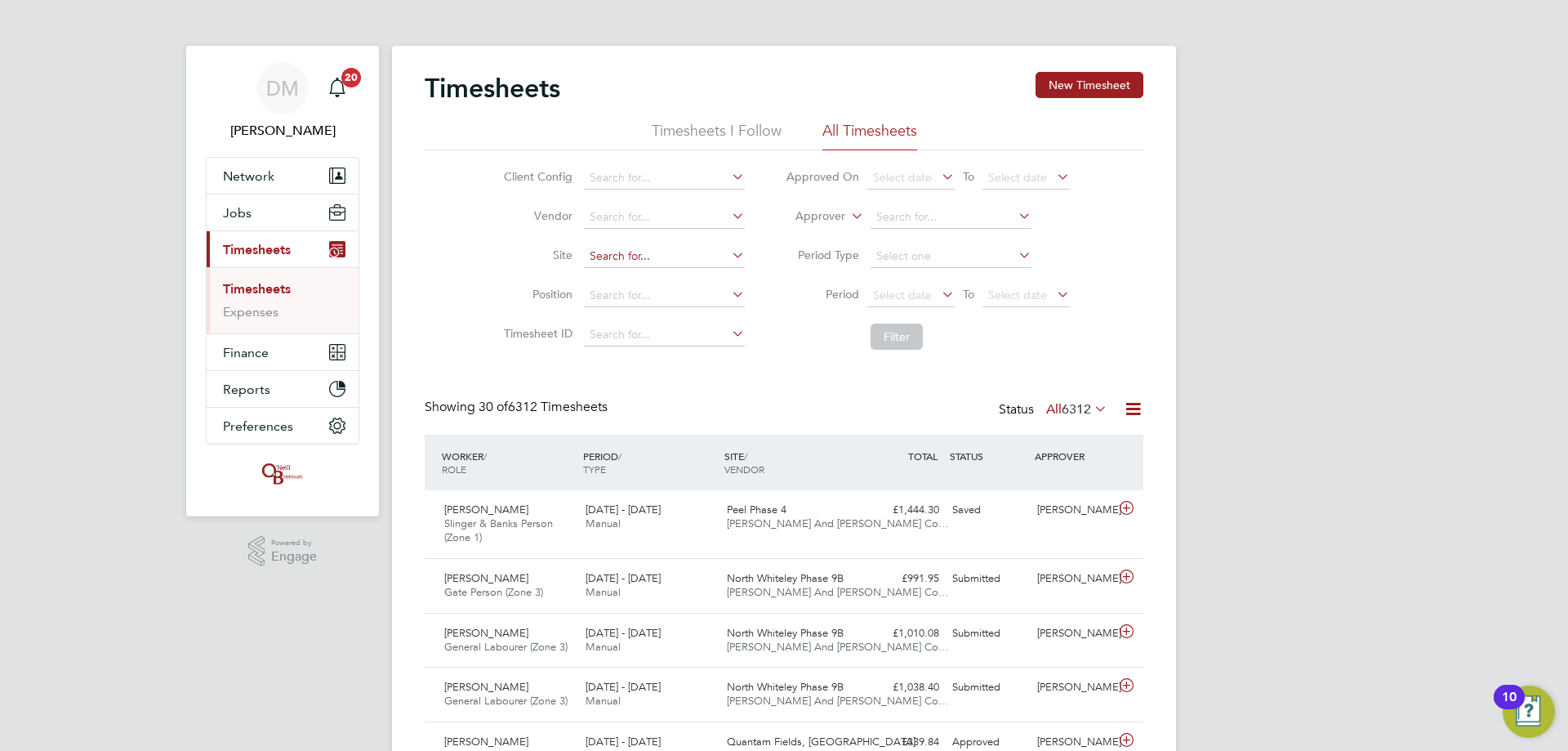
click at [642, 251] on input at bounding box center [664, 256] width 160 height 23
type input "K"
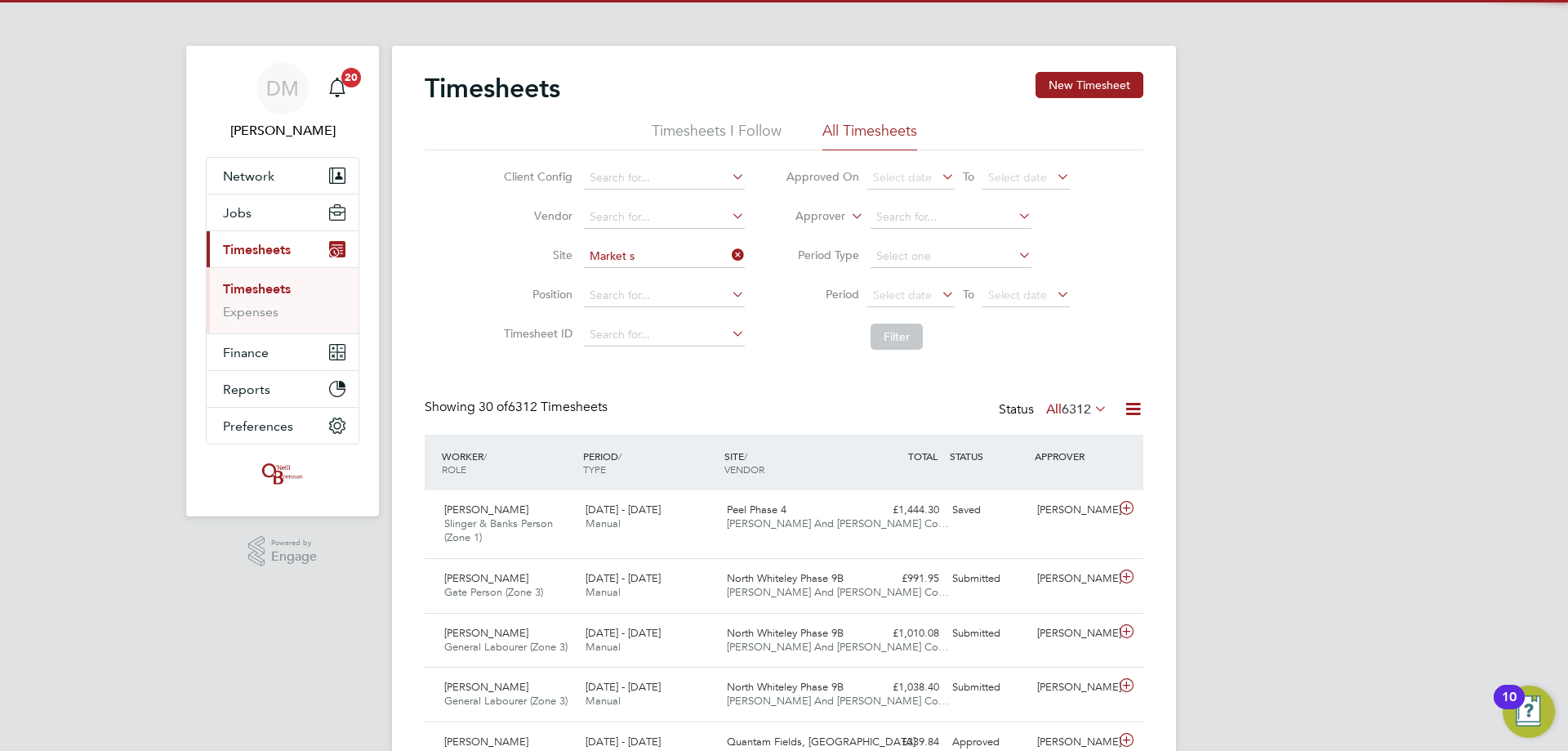
click at [630, 272] on b "S" at bounding box center [634, 278] width 7 height 14
type input "Market Street"
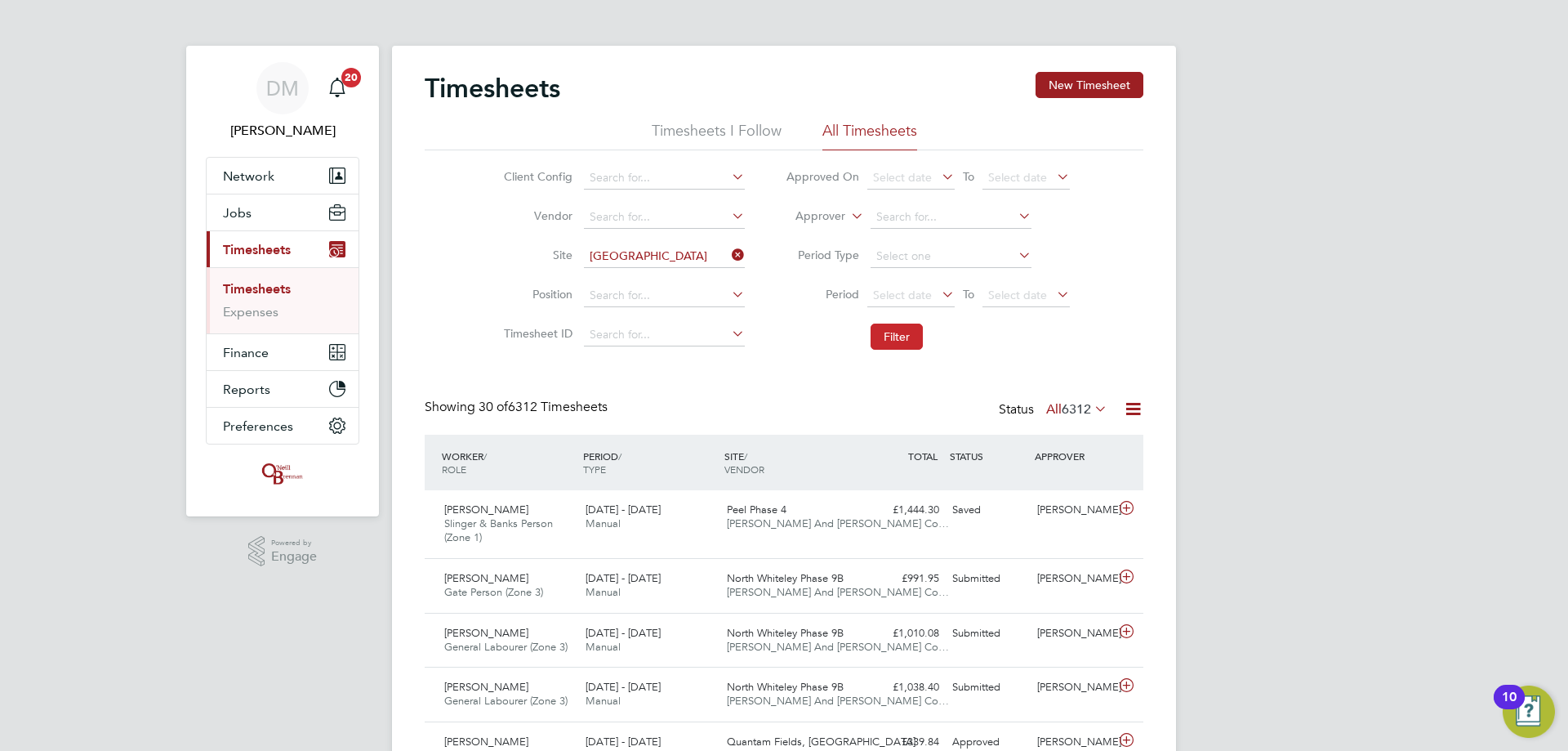
click at [886, 345] on button "Filter" at bounding box center [896, 336] width 53 height 26
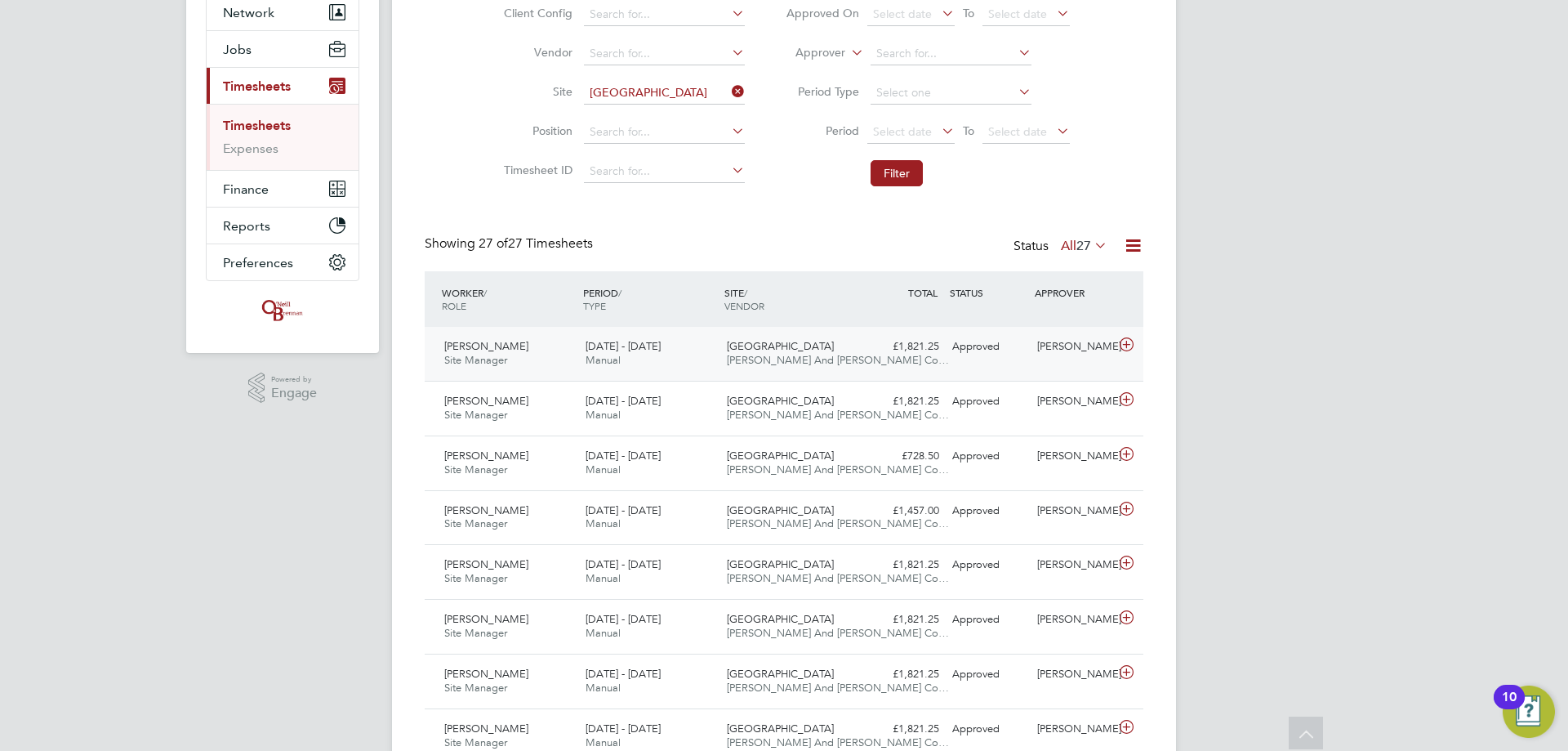
click at [801, 358] on span "O'Neill And Brennan Co…" at bounding box center [838, 360] width 222 height 14
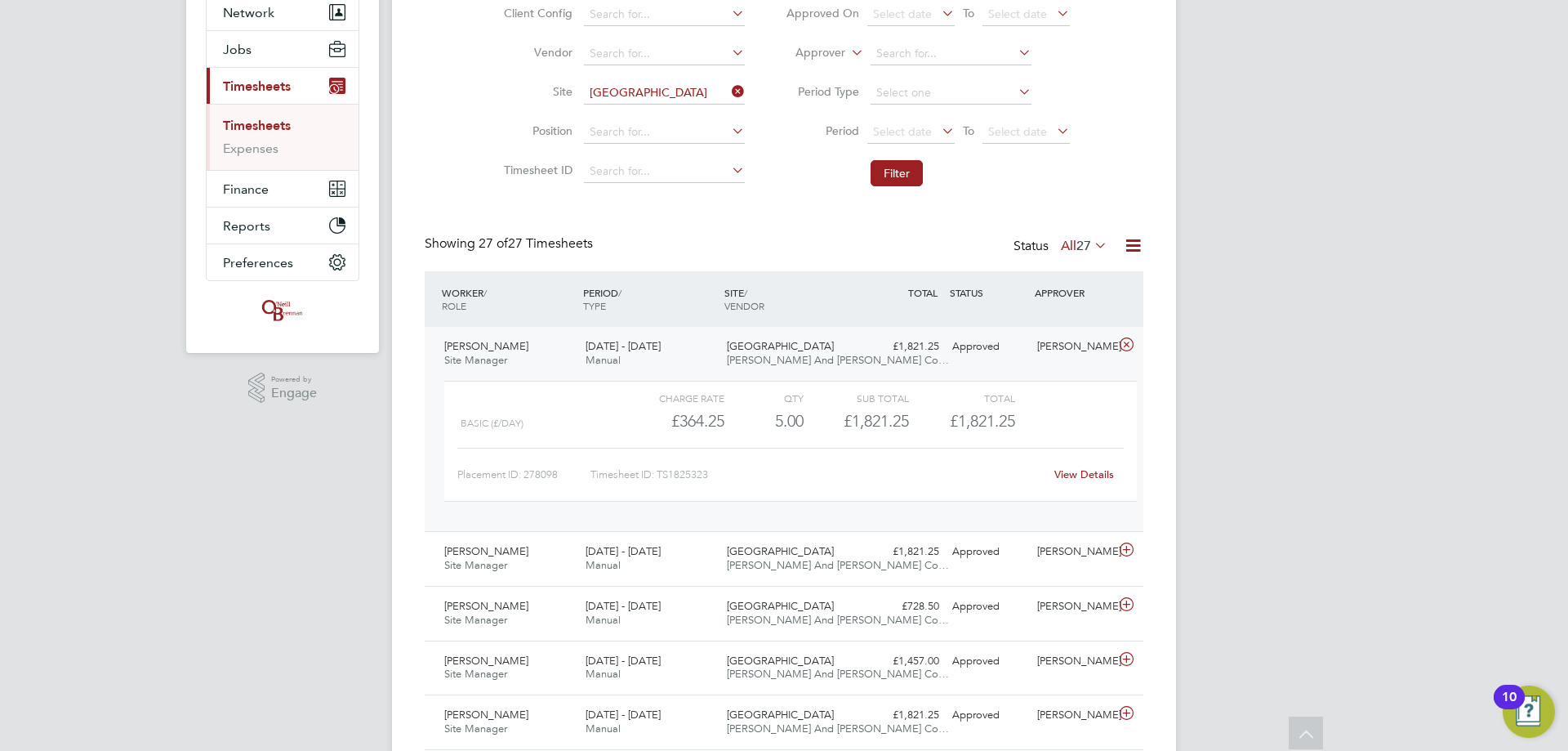
click at [1102, 473] on link "View Details" at bounding box center [1083, 474] width 59 height 14
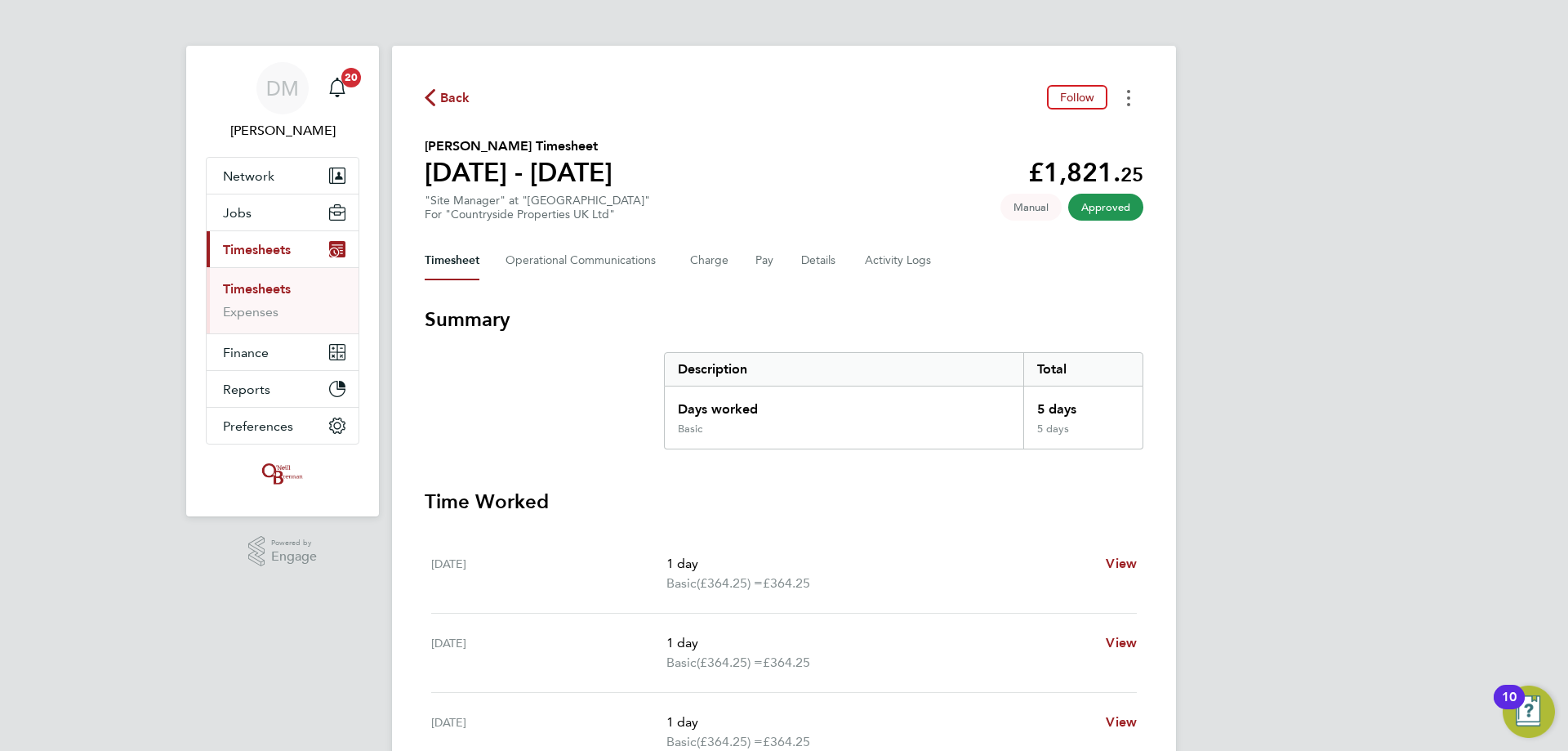
click at [1133, 90] on button "Timesheets Menu" at bounding box center [1128, 98] width 29 height 25
click at [1112, 130] on link "Download timesheet" at bounding box center [1045, 134] width 196 height 33
